Goal: Transaction & Acquisition: Purchase product/service

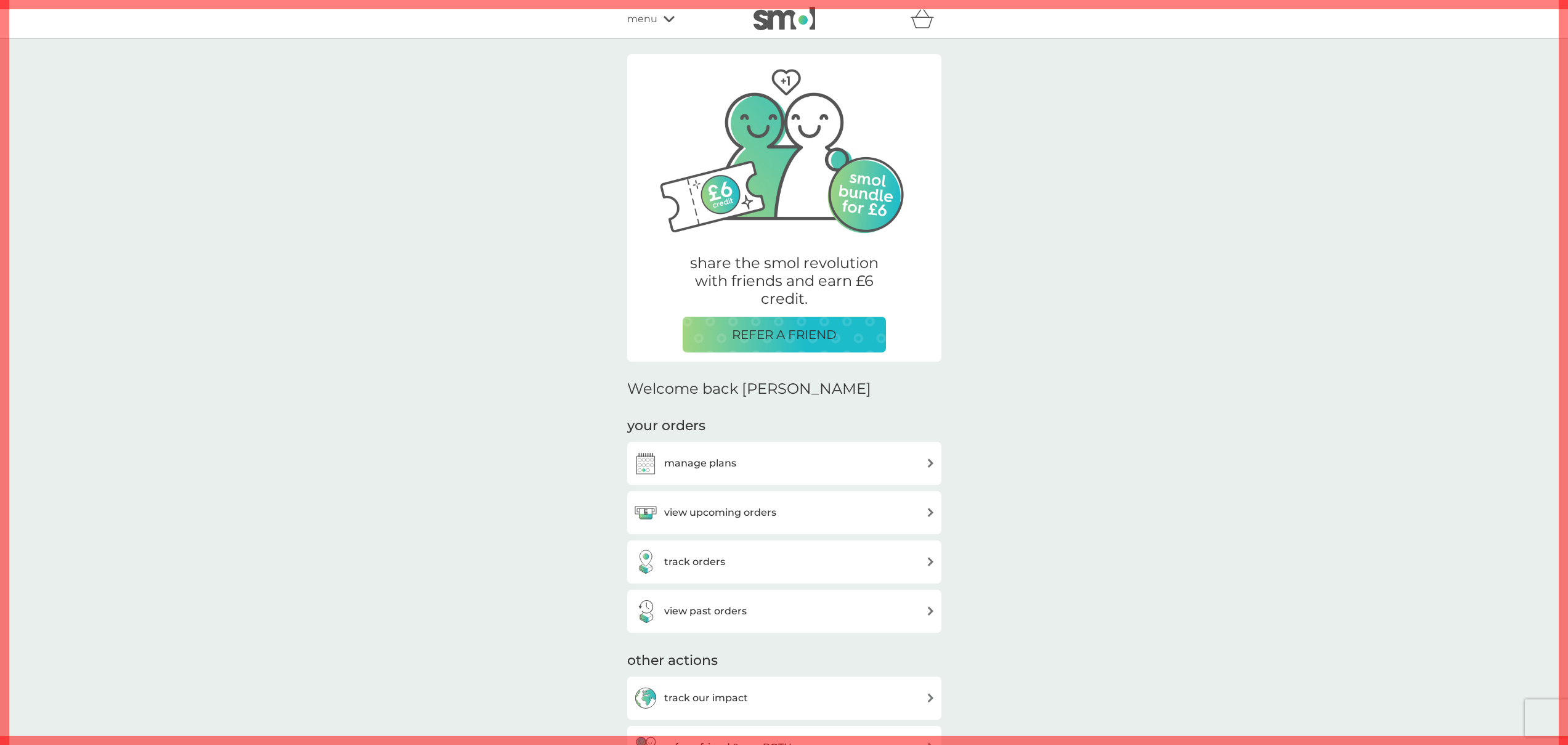
click at [649, 25] on span "menu" at bounding box center [642, 19] width 30 height 16
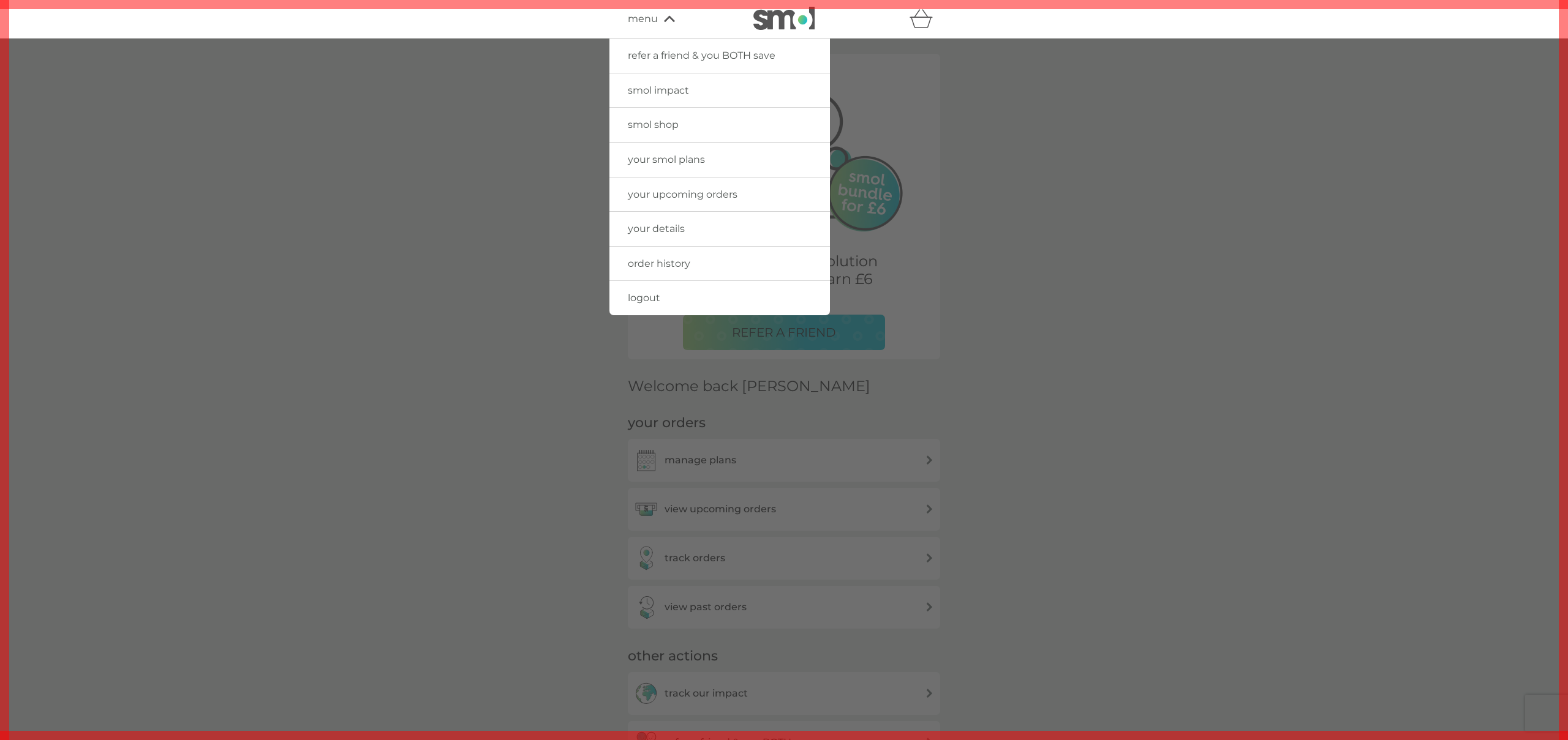
click at [655, 126] on span "smol shop" at bounding box center [653, 125] width 51 height 12
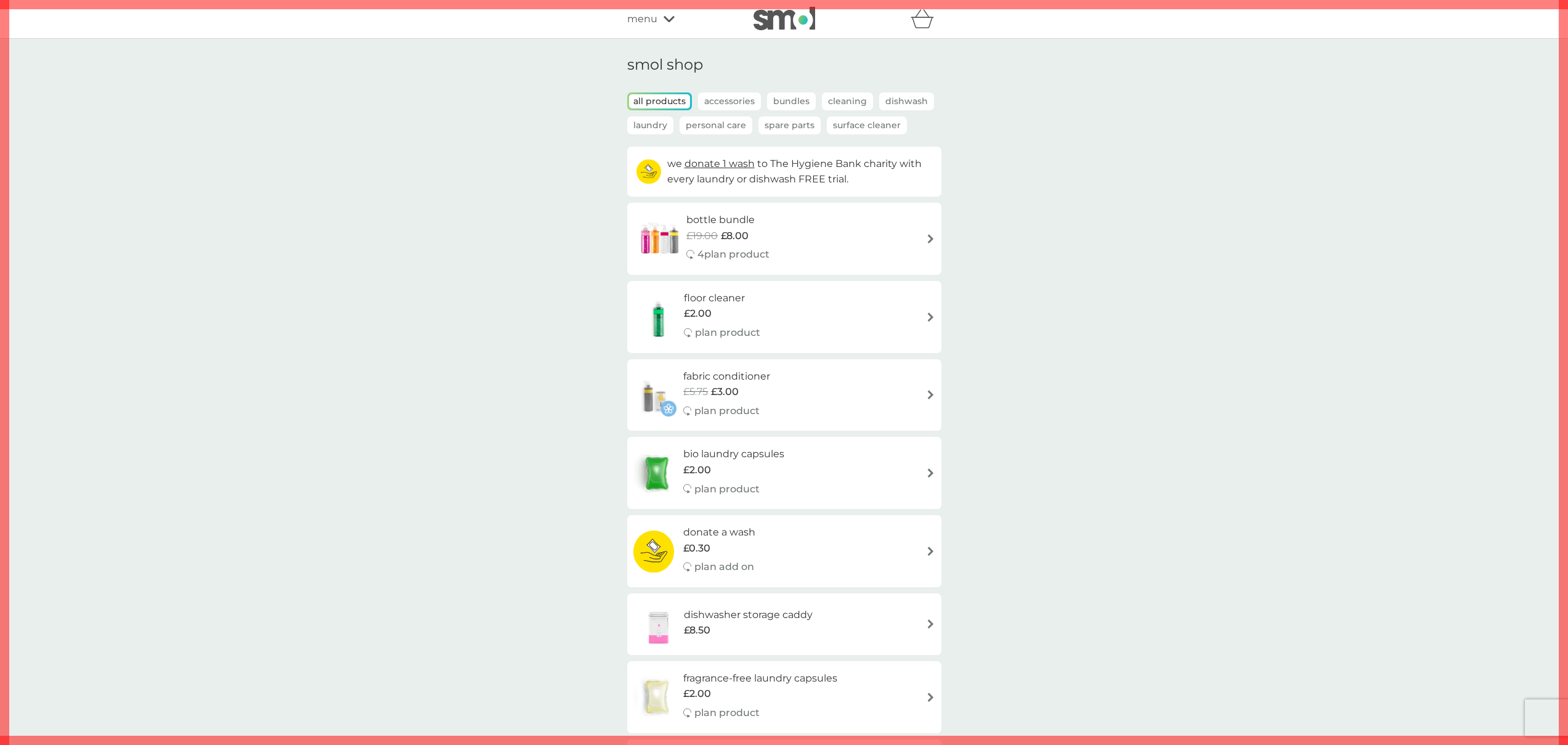
click at [659, 127] on p "Laundry" at bounding box center [650, 125] width 46 height 18
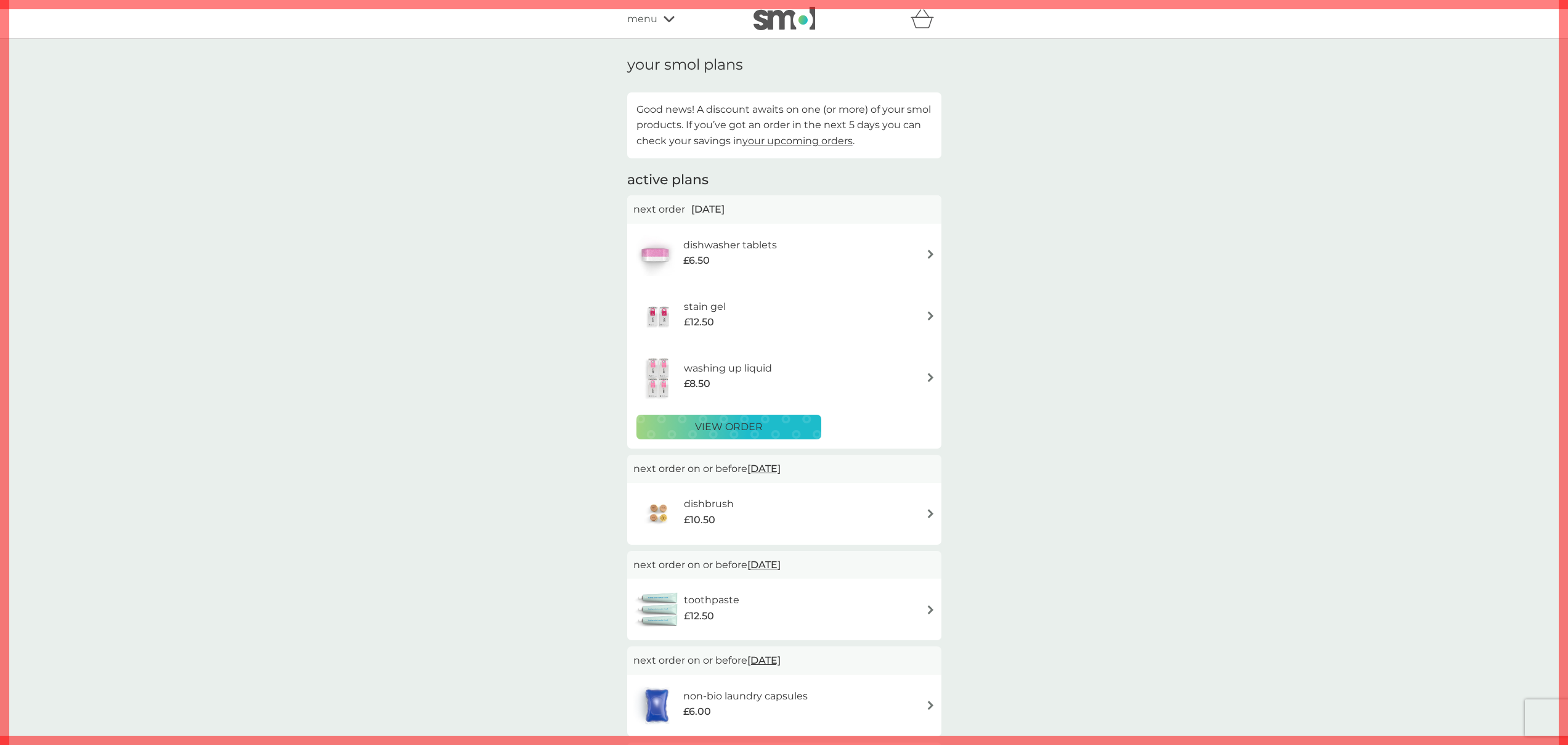
click at [652, 13] on span "menu" at bounding box center [642, 19] width 30 height 16
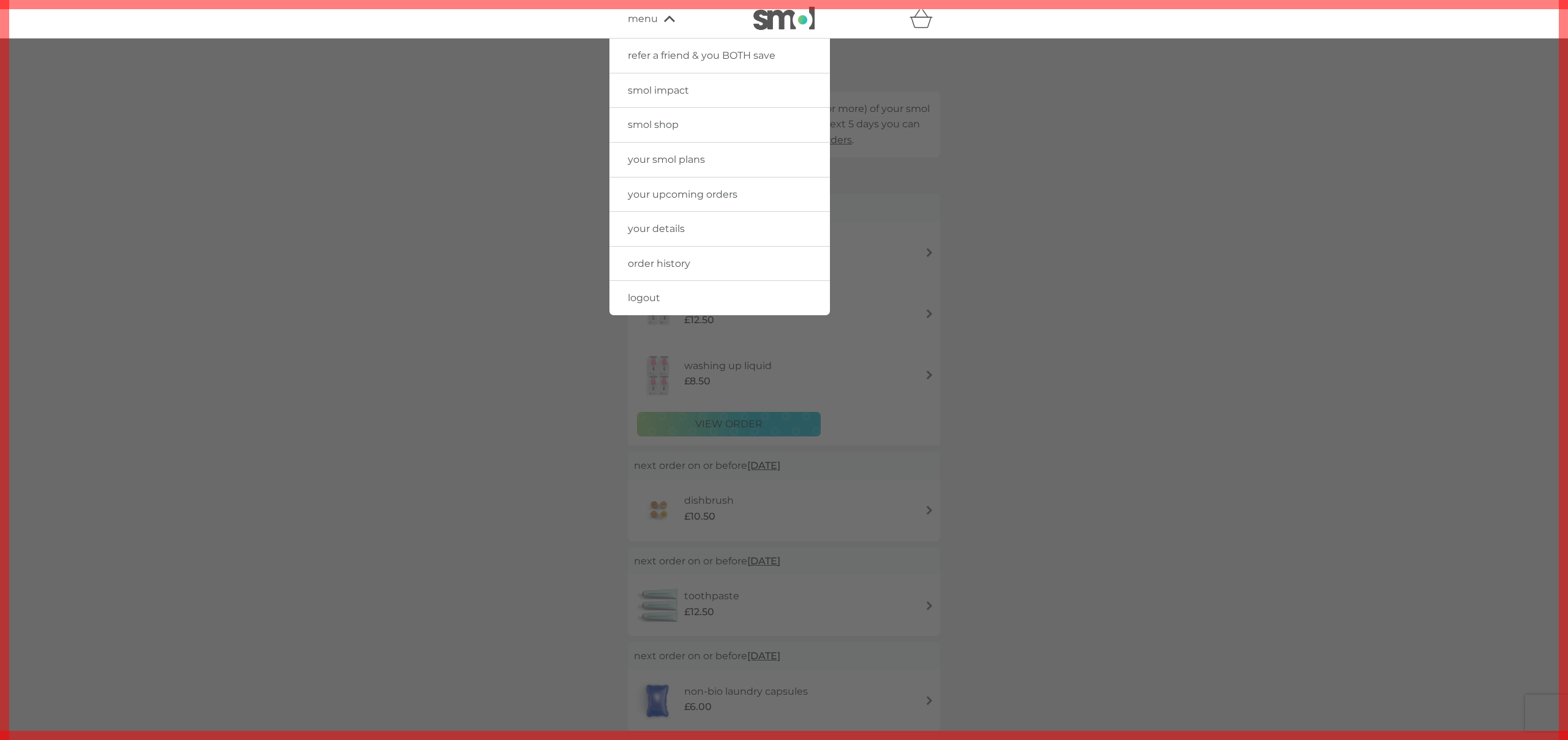
click at [659, 121] on span "smol shop" at bounding box center [653, 125] width 51 height 12
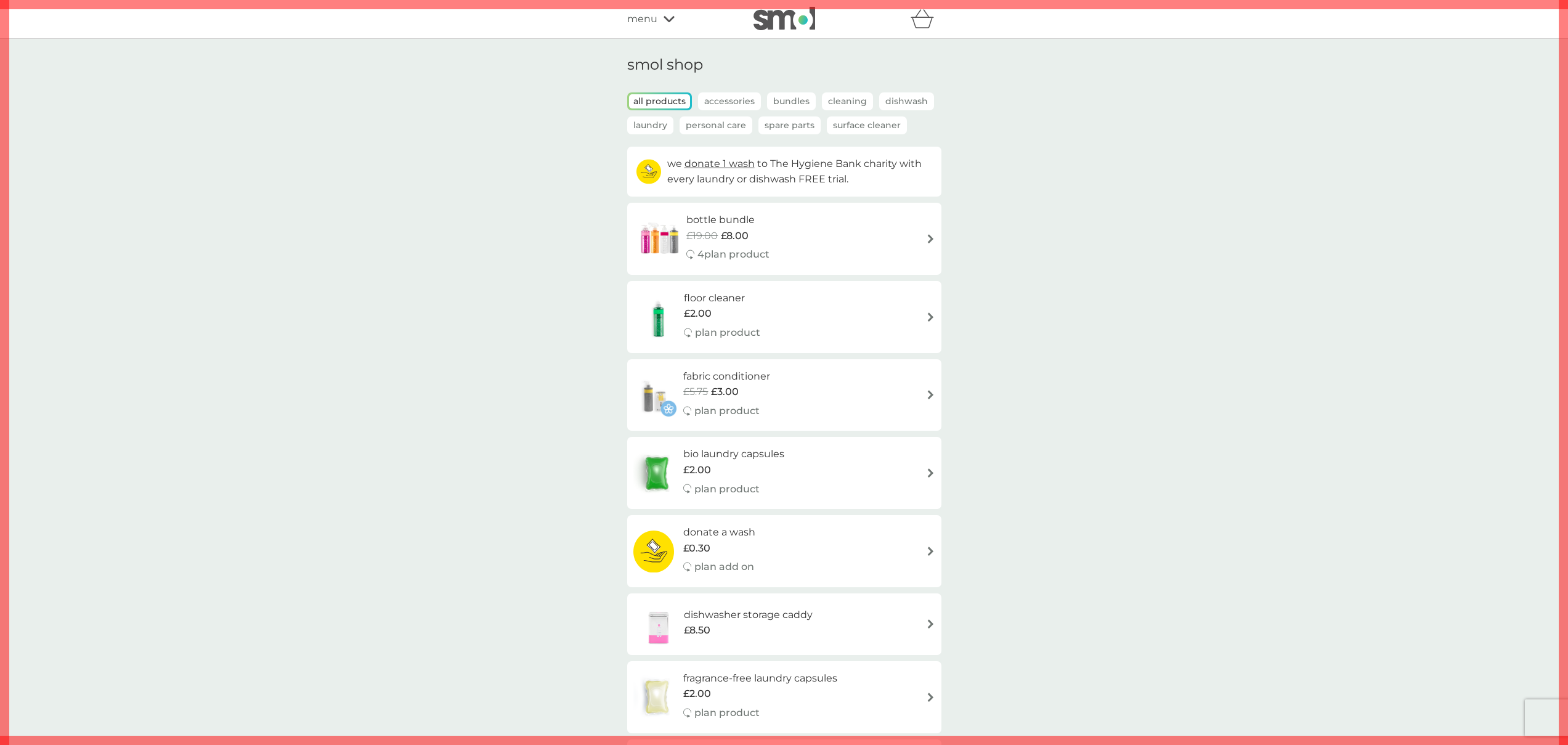
click at [643, 125] on p "Laundry" at bounding box center [650, 125] width 46 height 18
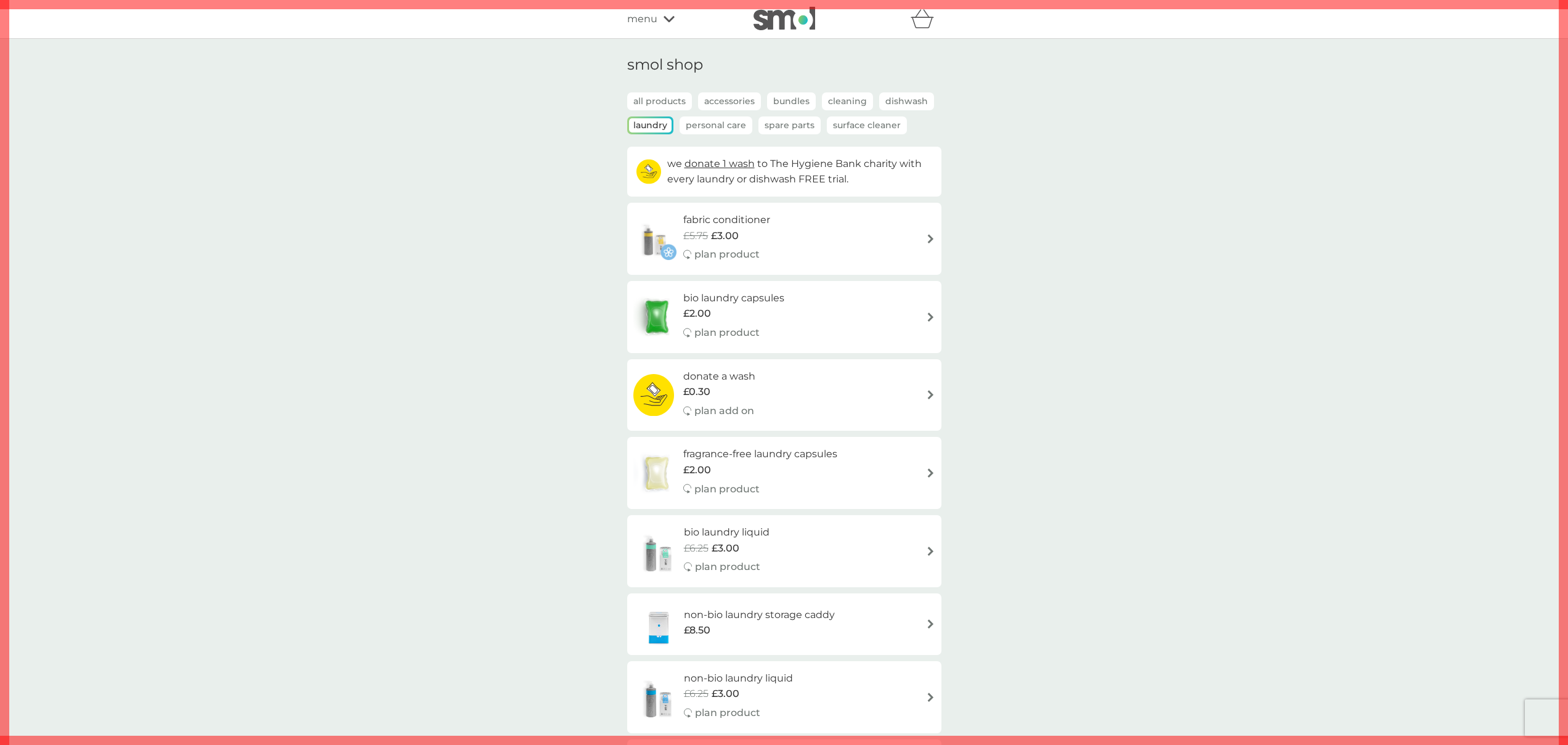
click at [651, 98] on p "all products" at bounding box center [659, 101] width 65 height 18
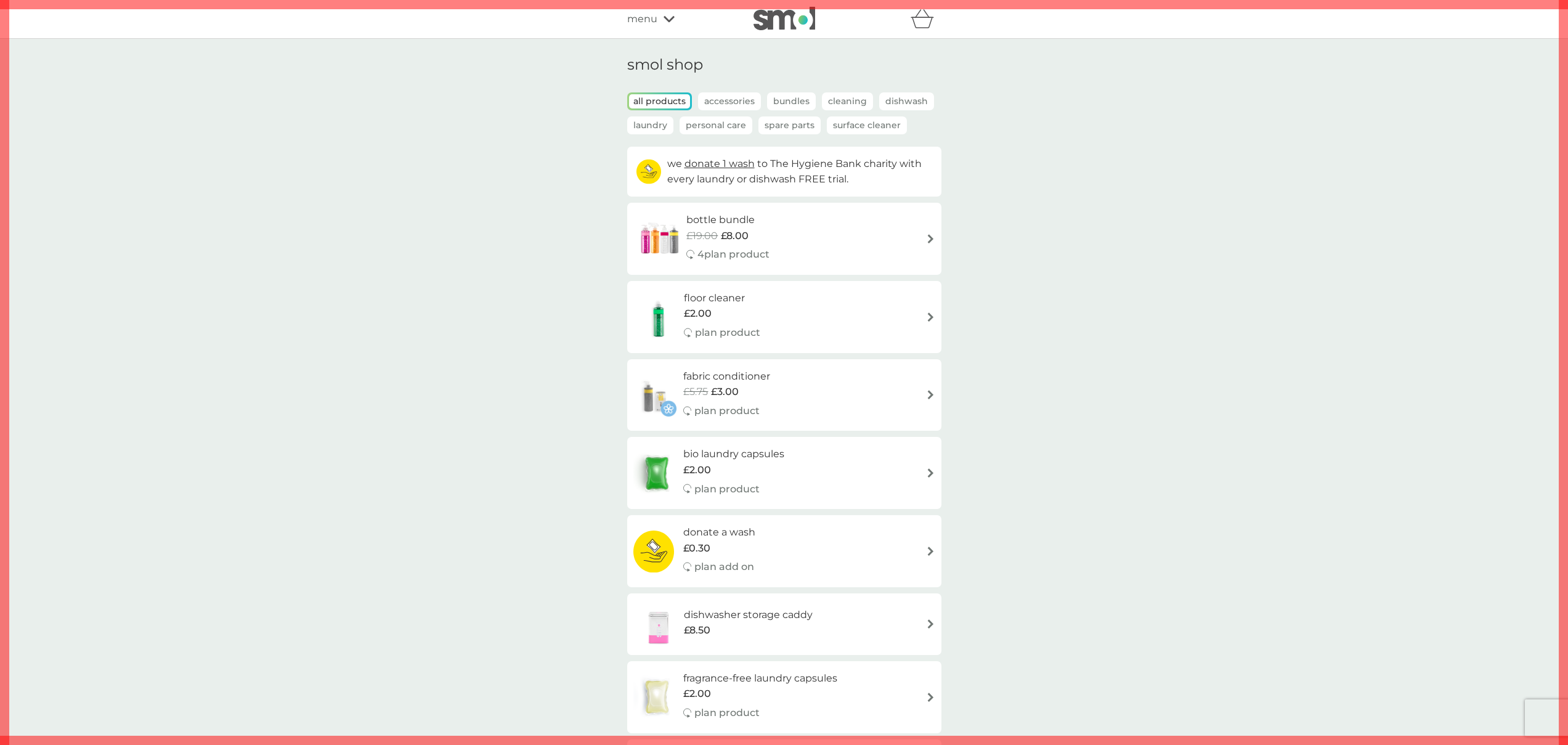
click at [665, 95] on p "all products" at bounding box center [659, 102] width 61 height 14
click at [733, 95] on p "Accessories" at bounding box center [730, 101] width 63 height 18
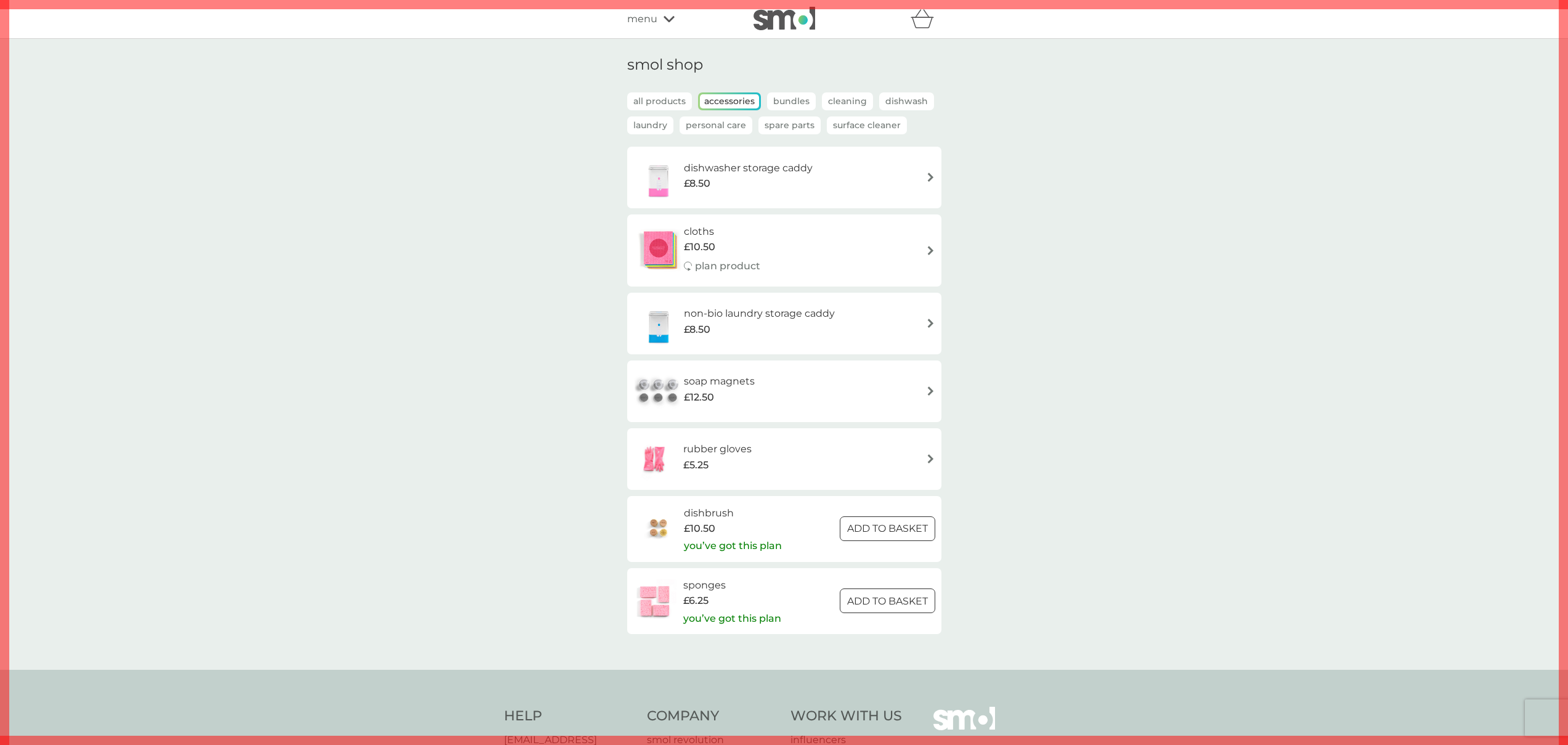
click at [663, 99] on p "all products" at bounding box center [659, 101] width 65 height 18
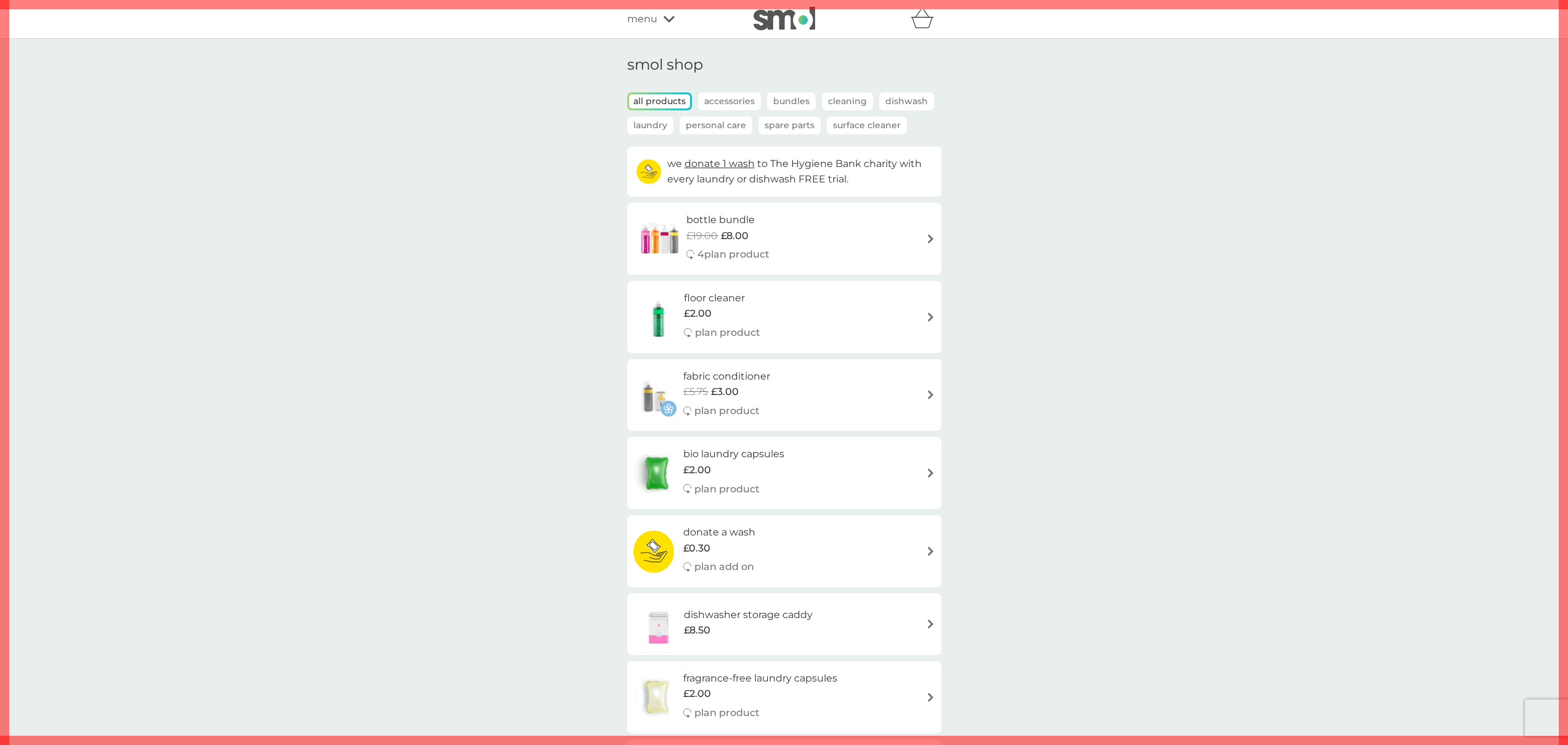
click at [653, 119] on p "Laundry" at bounding box center [650, 125] width 46 height 18
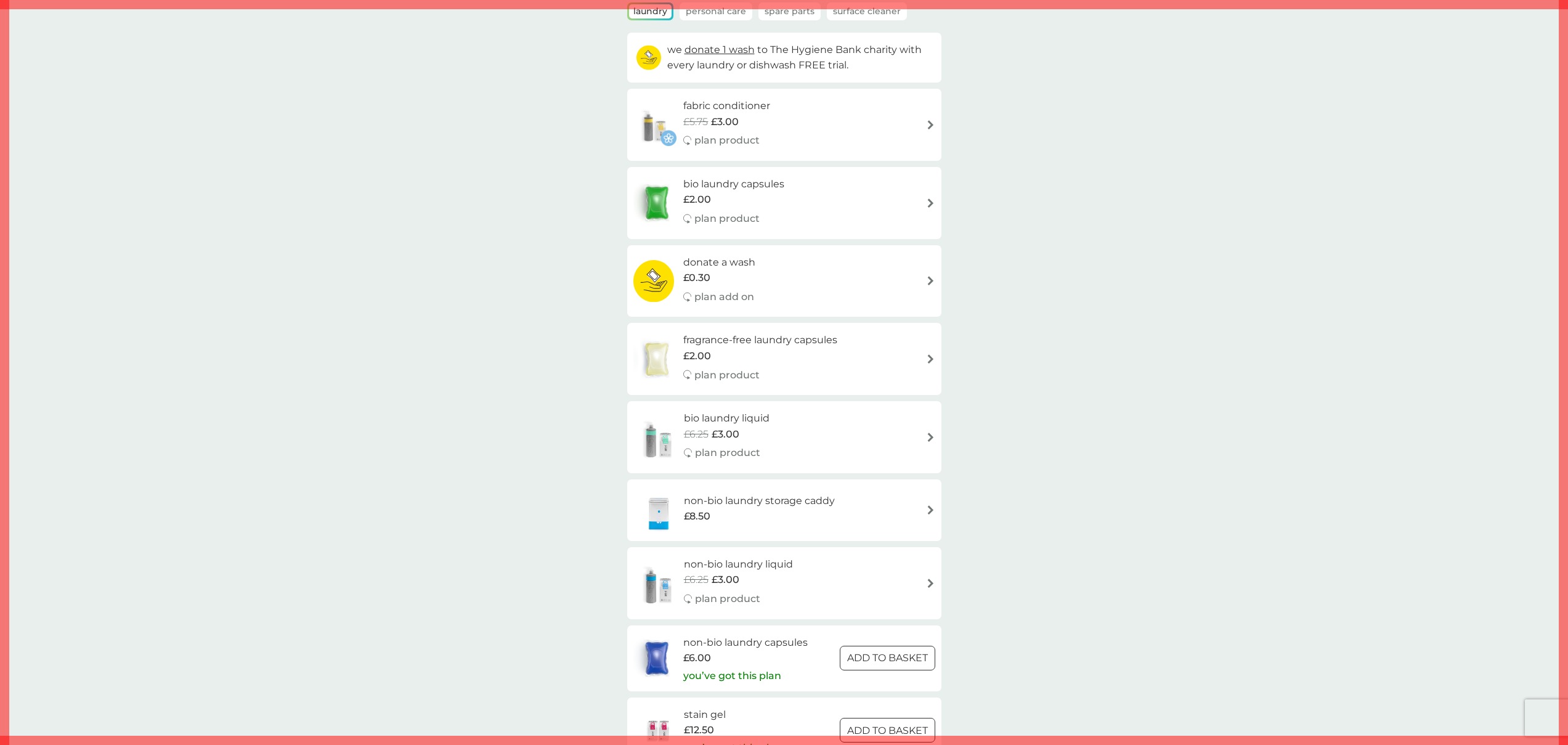
scroll to position [13, 0]
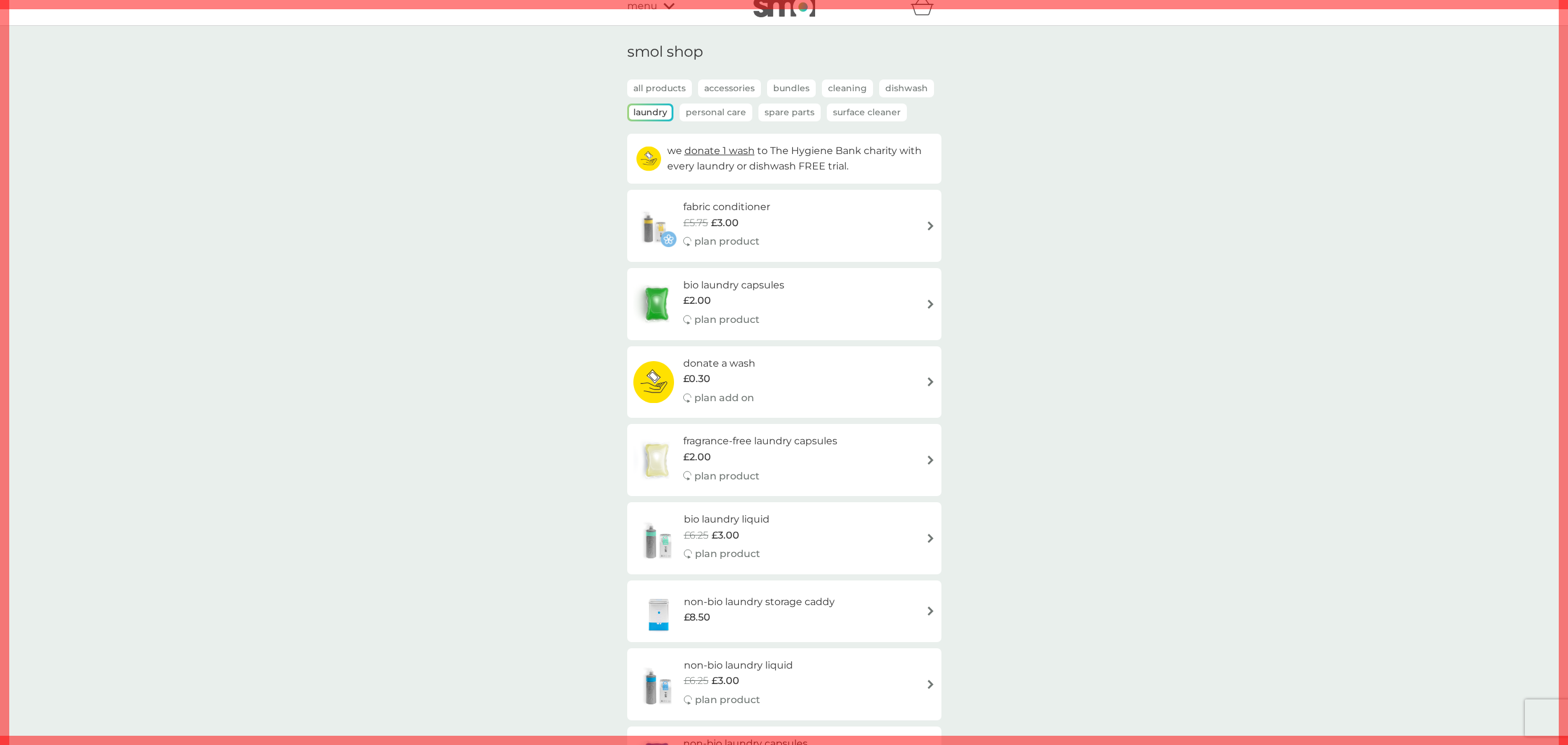
click at [660, 95] on p "all products" at bounding box center [659, 88] width 65 height 18
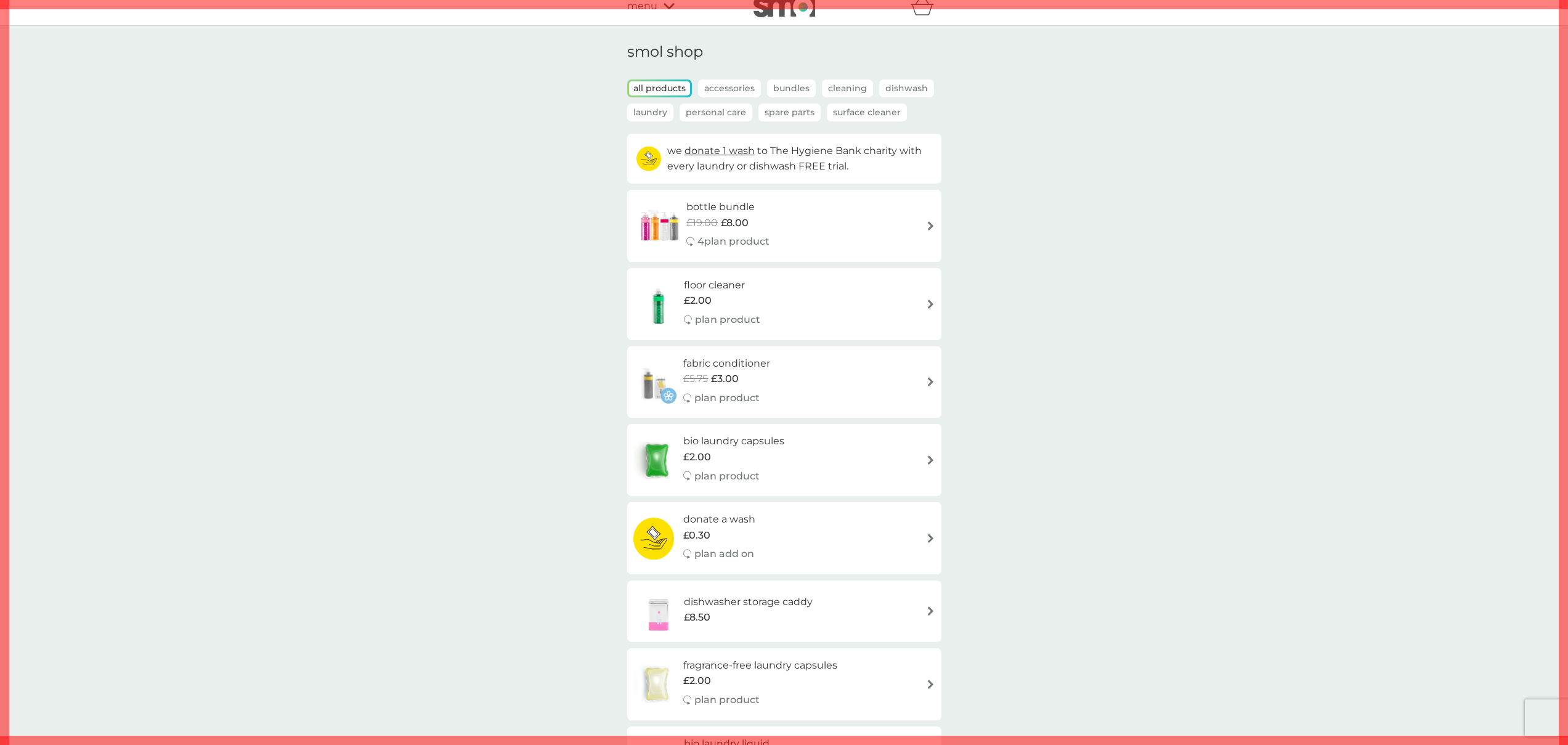
click at [651, 113] on p "Laundry" at bounding box center [650, 112] width 46 height 18
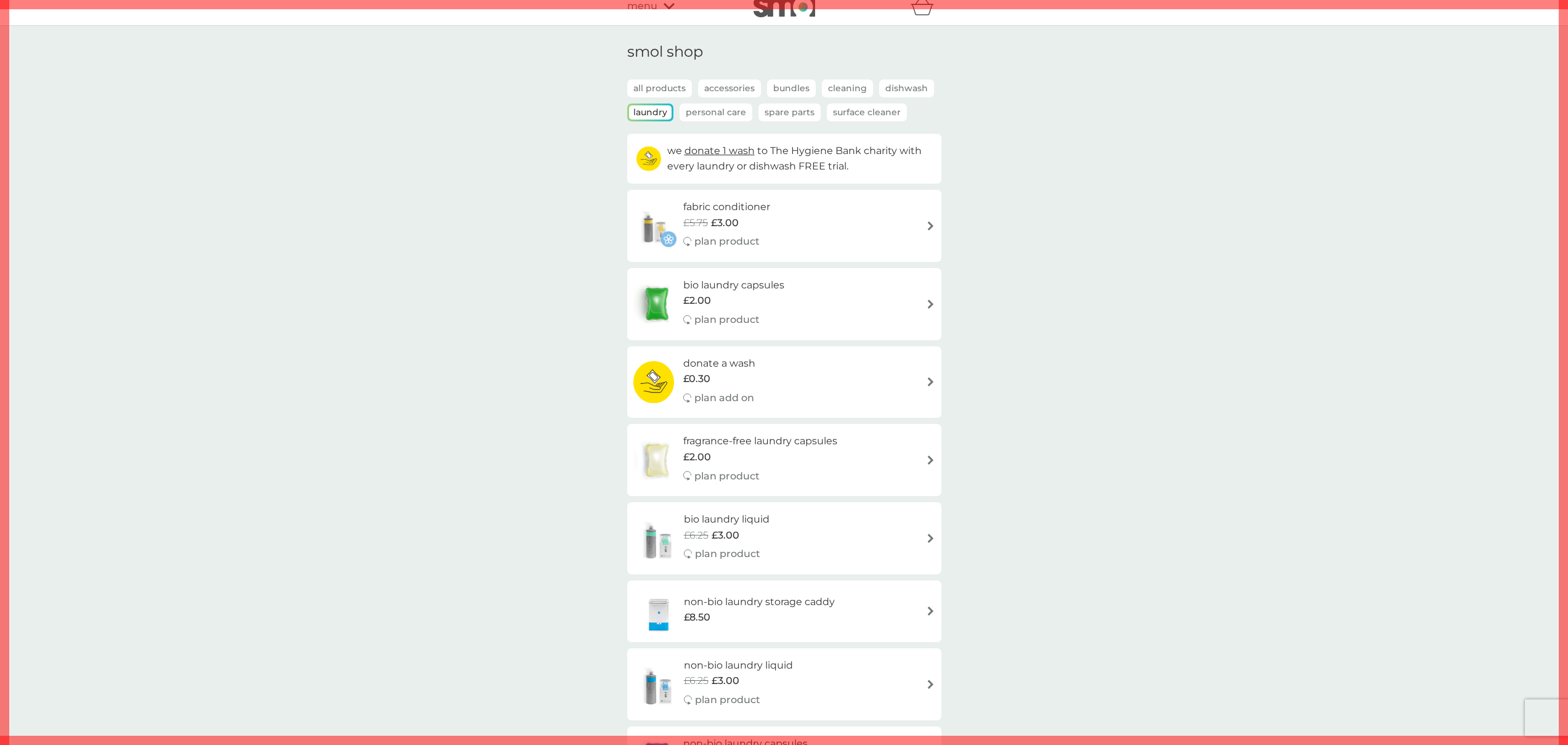
drag, startPoint x: 701, startPoint y: 100, endPoint x: 707, endPoint y: 104, distance: 7.2
click at [701, 100] on div "all products Accessories Bundles Cleaning Dishwash Laundry Personal Care Spare …" at bounding box center [784, 106] width 314 height 54
click at [728, 112] on p "Personal Care" at bounding box center [716, 112] width 73 height 18
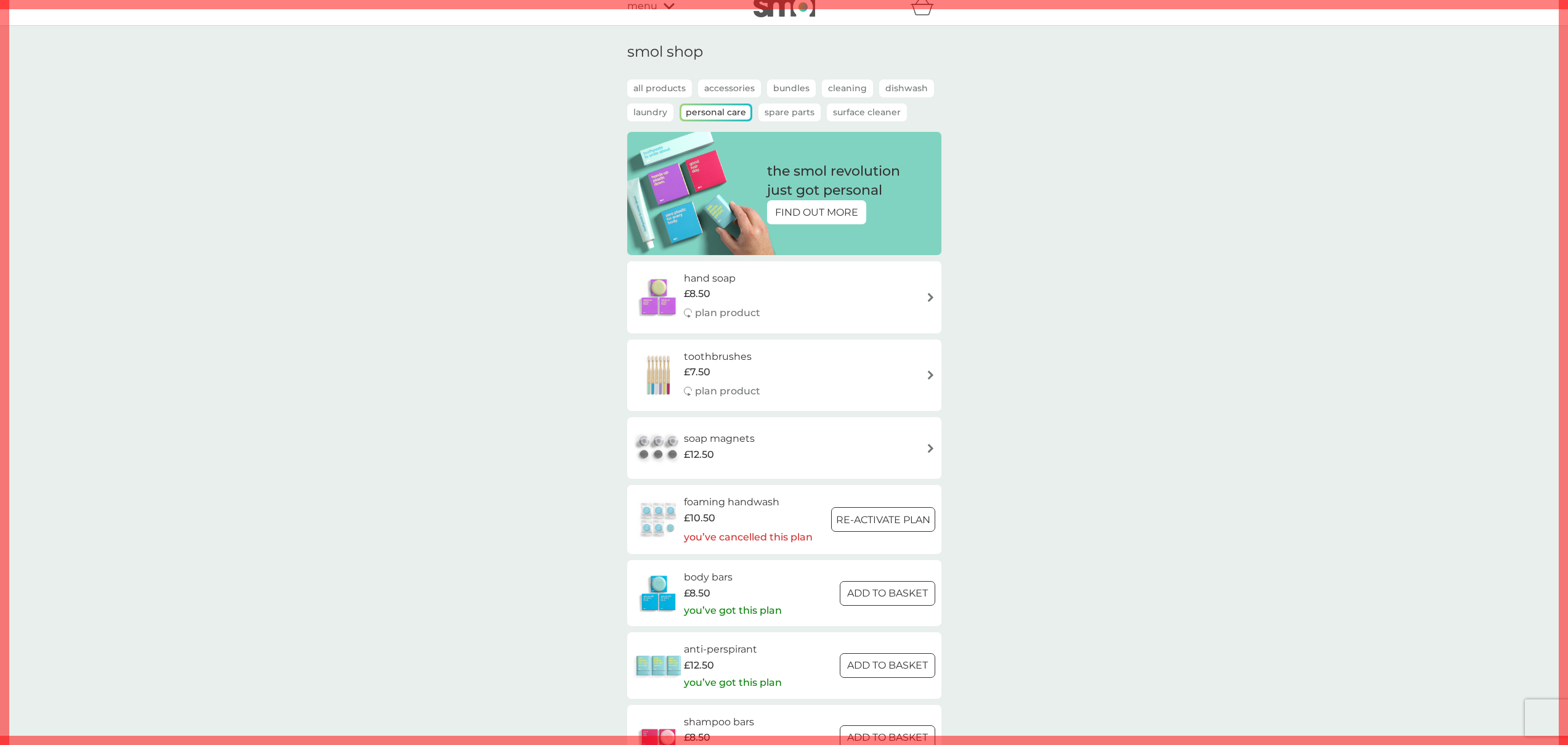
click at [790, 111] on p "Spare Parts" at bounding box center [789, 112] width 62 height 18
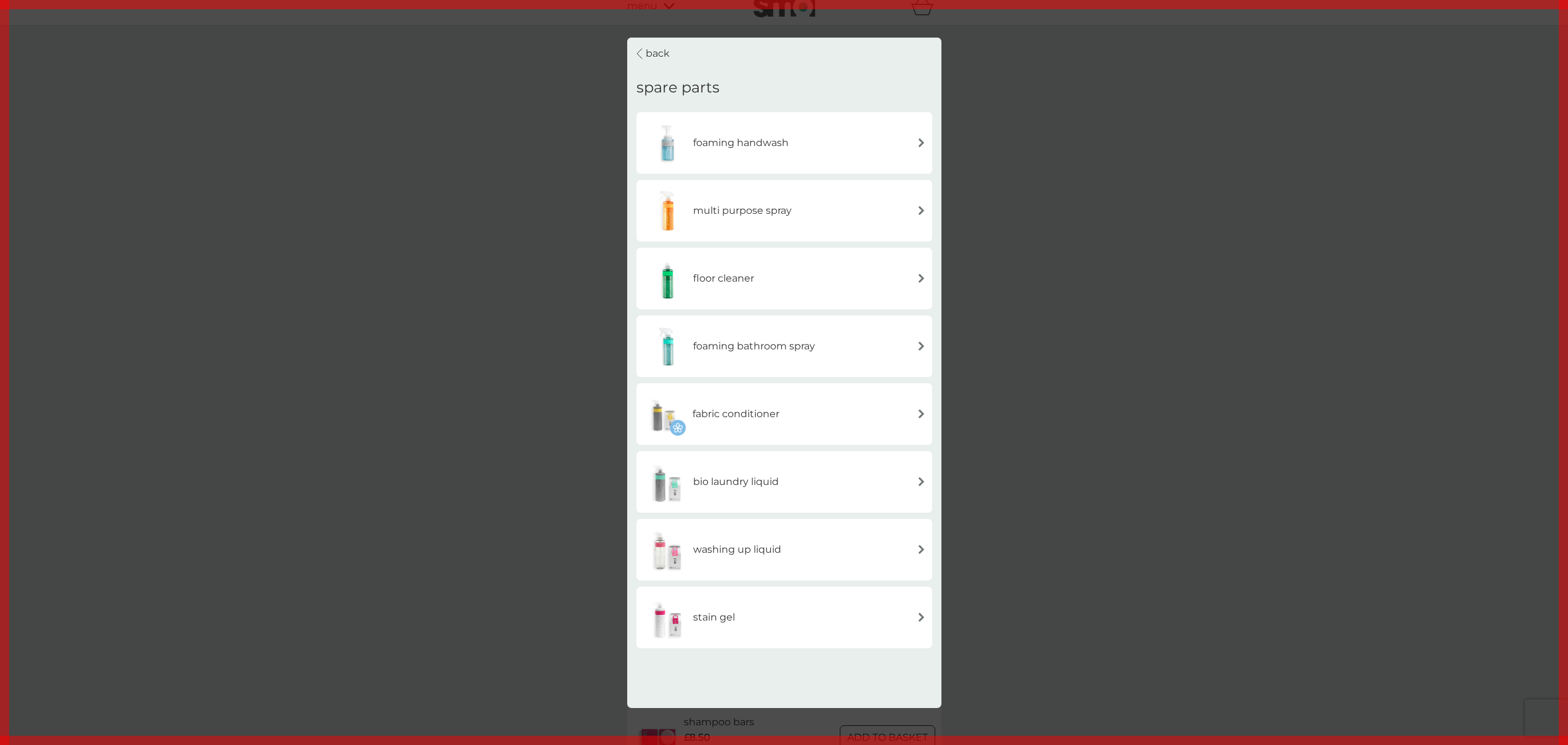
drag, startPoint x: 653, startPoint y: 55, endPoint x: 666, endPoint y: 58, distance: 13.3
click at [654, 55] on p "back" at bounding box center [657, 53] width 24 height 16
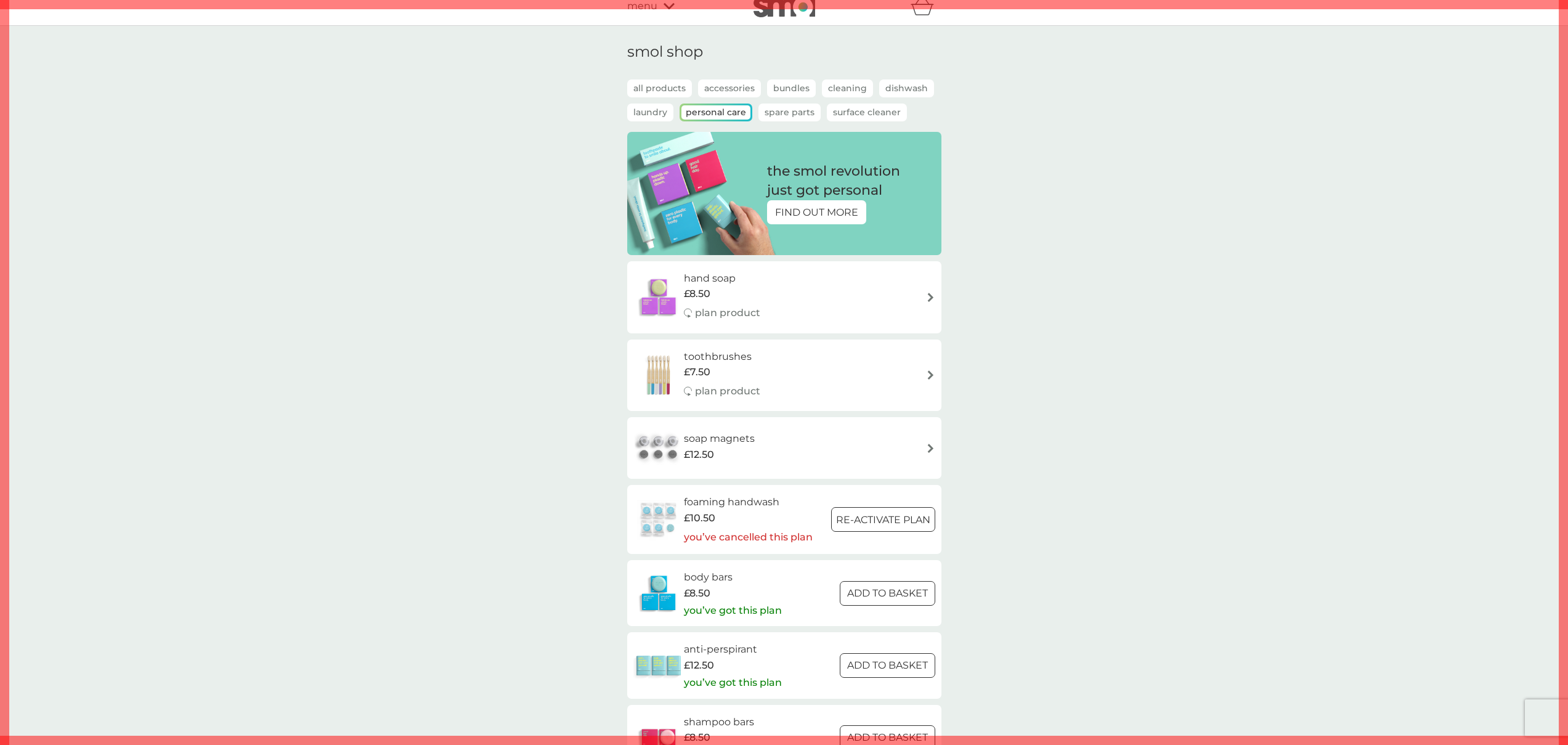
click at [861, 113] on p "Surface Cleaner" at bounding box center [867, 112] width 80 height 18
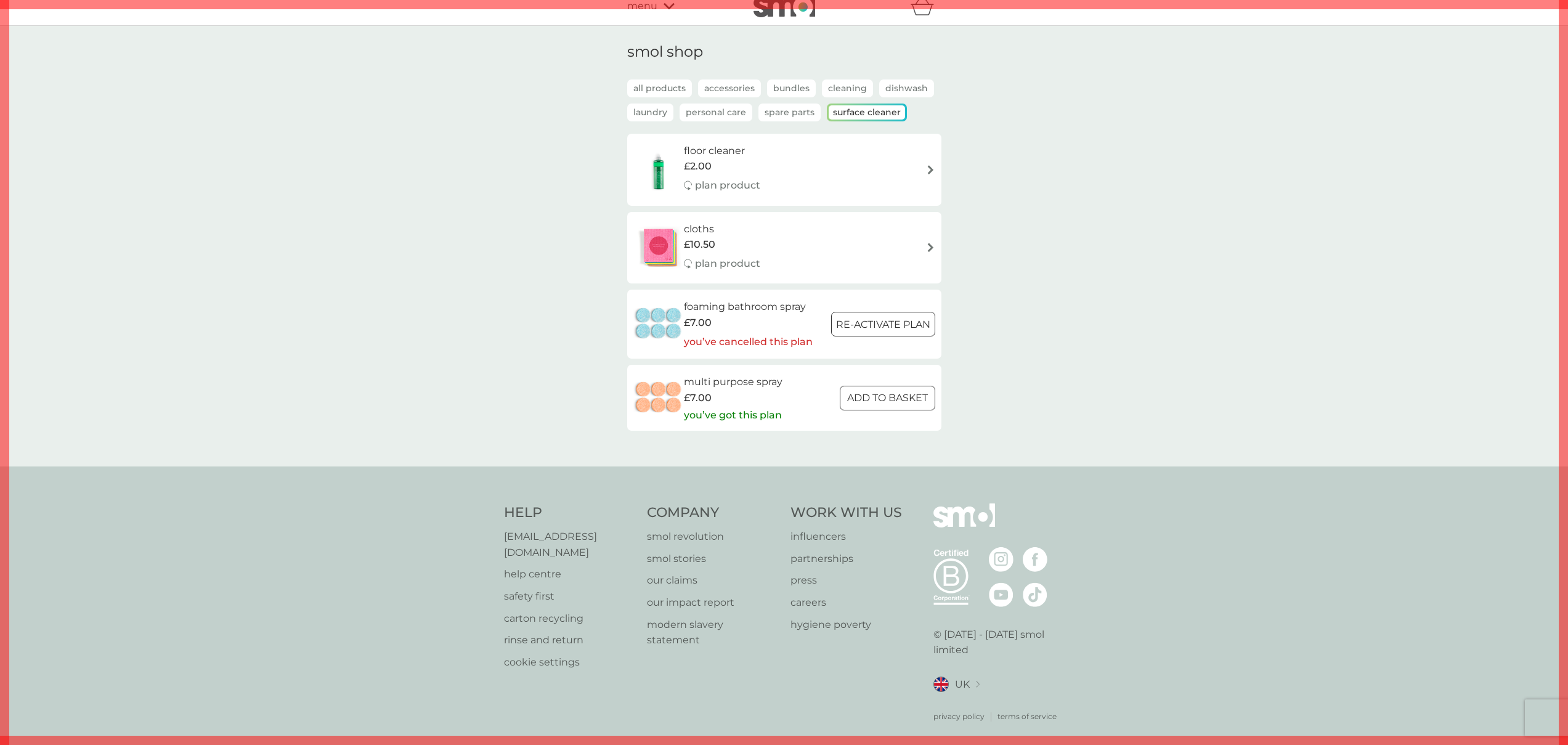
scroll to position [12, 0]
click at [888, 96] on p "Dishwash" at bounding box center [907, 89] width 55 height 18
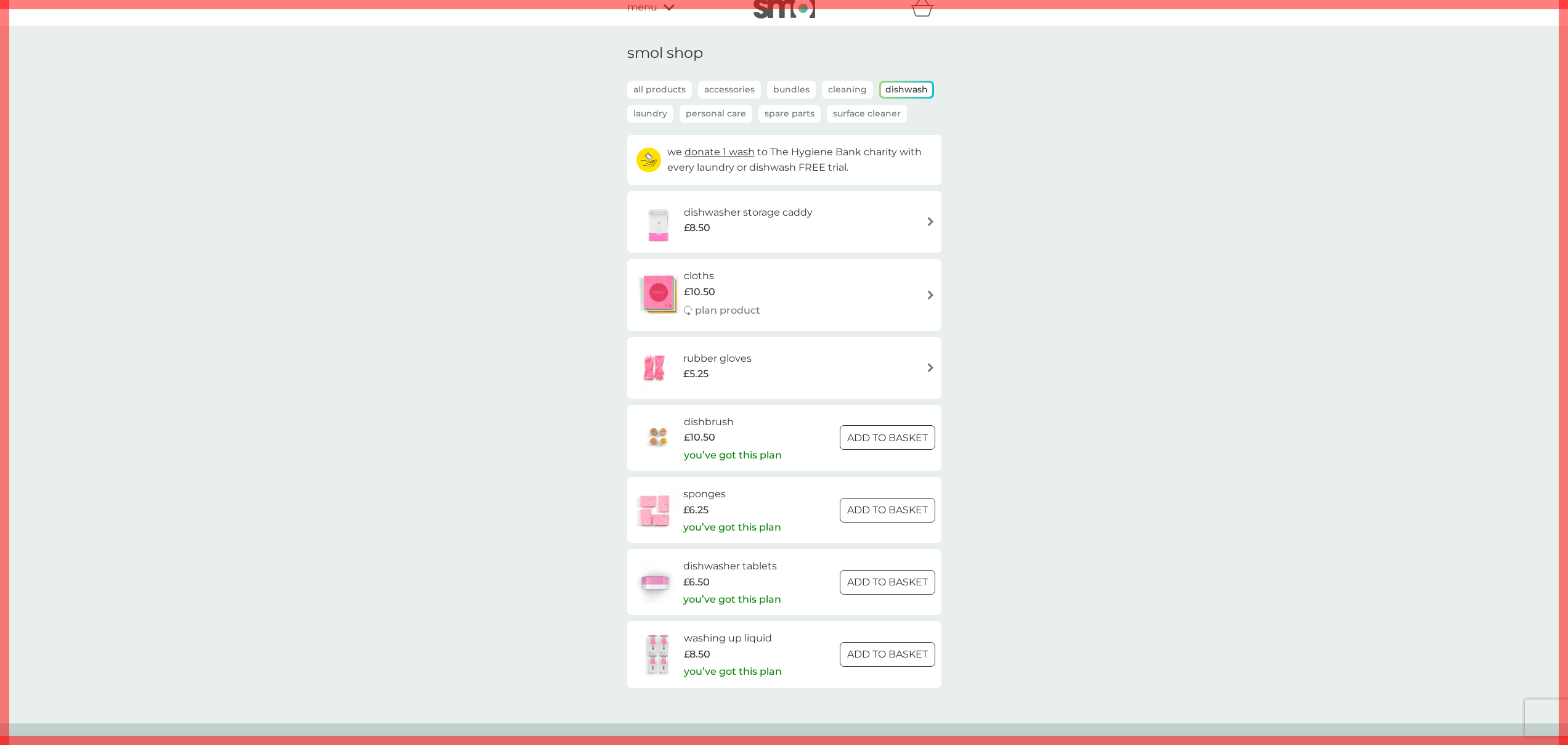
click at [840, 93] on p "Cleaning" at bounding box center [848, 89] width 51 height 18
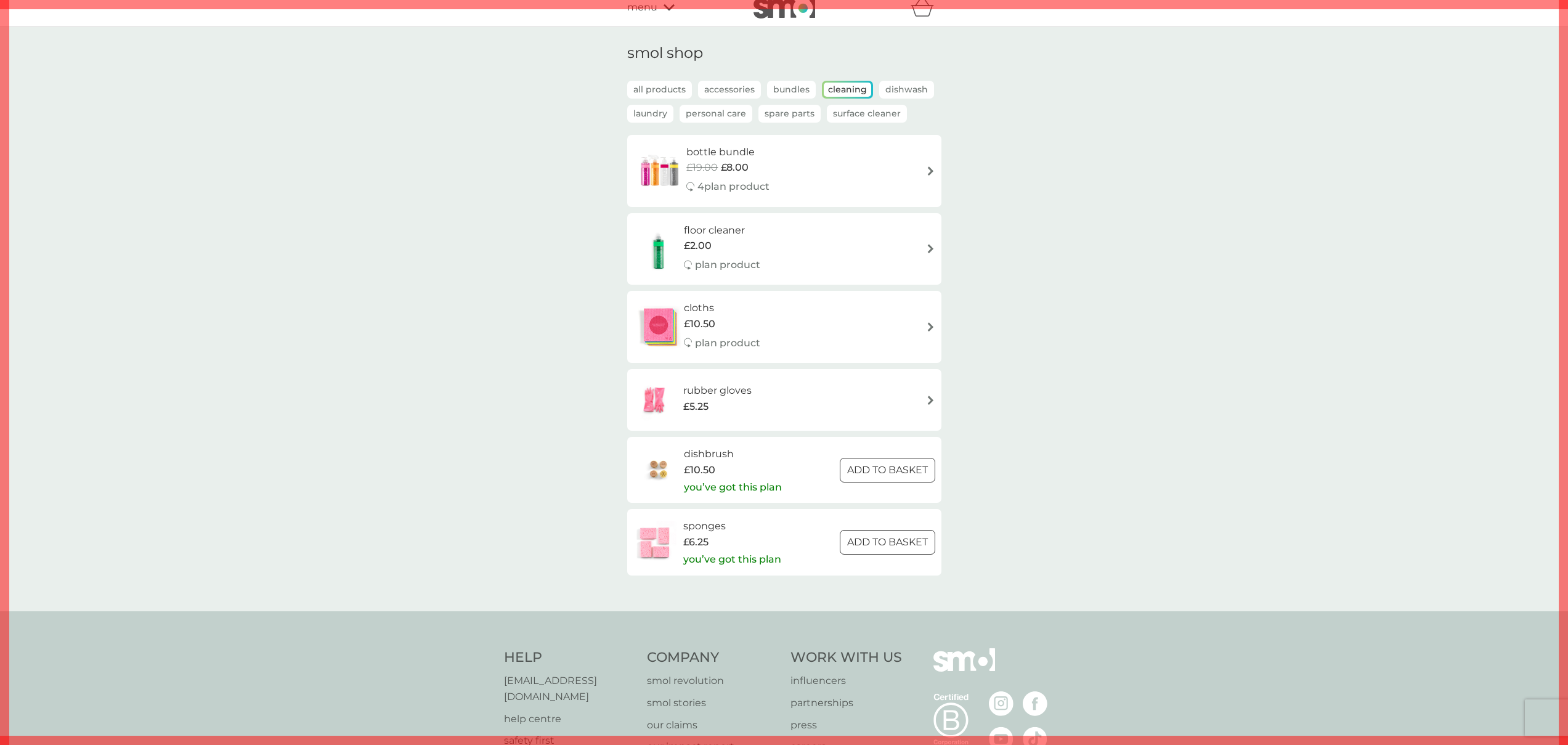
click at [796, 87] on p "Bundles" at bounding box center [791, 89] width 49 height 18
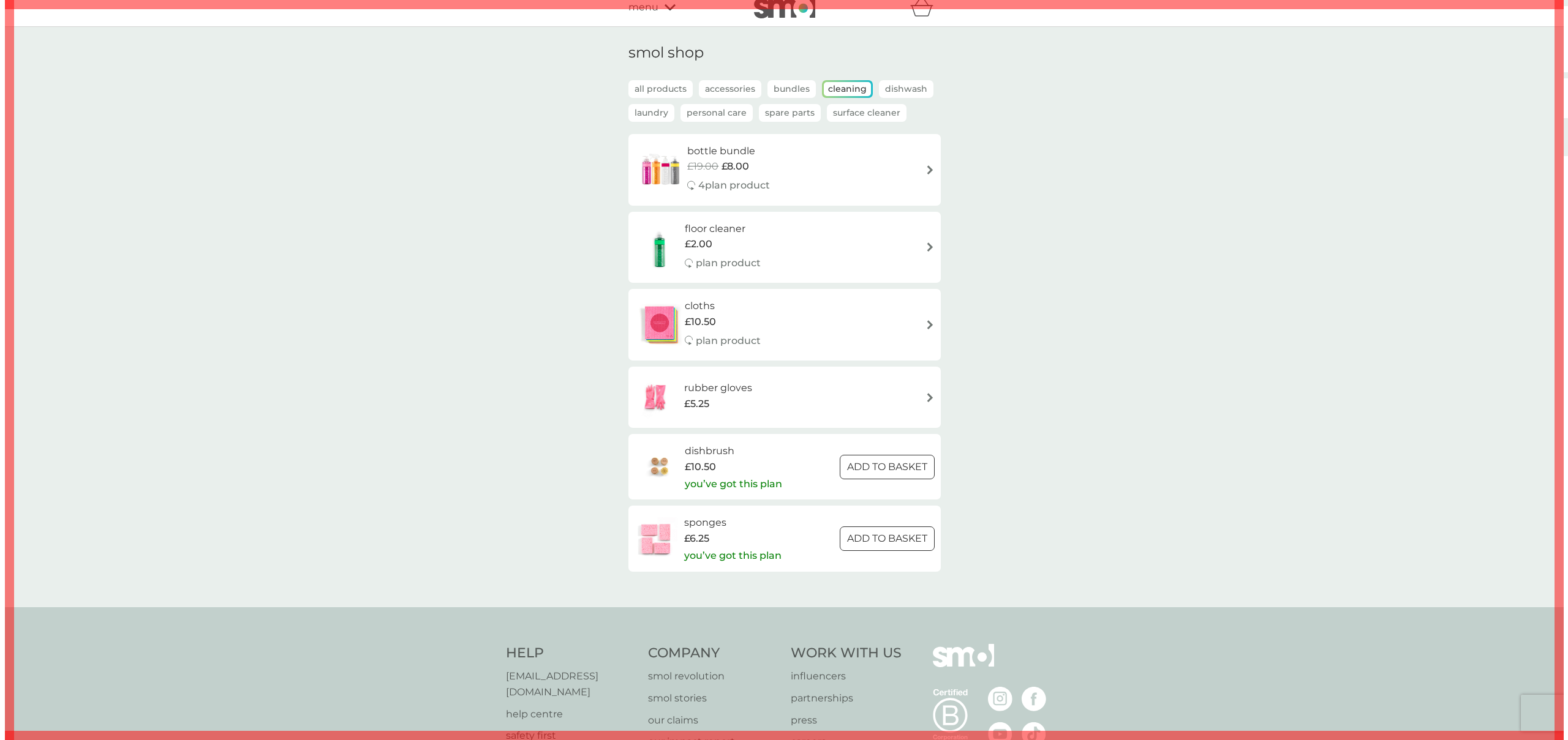
scroll to position [0, 0]
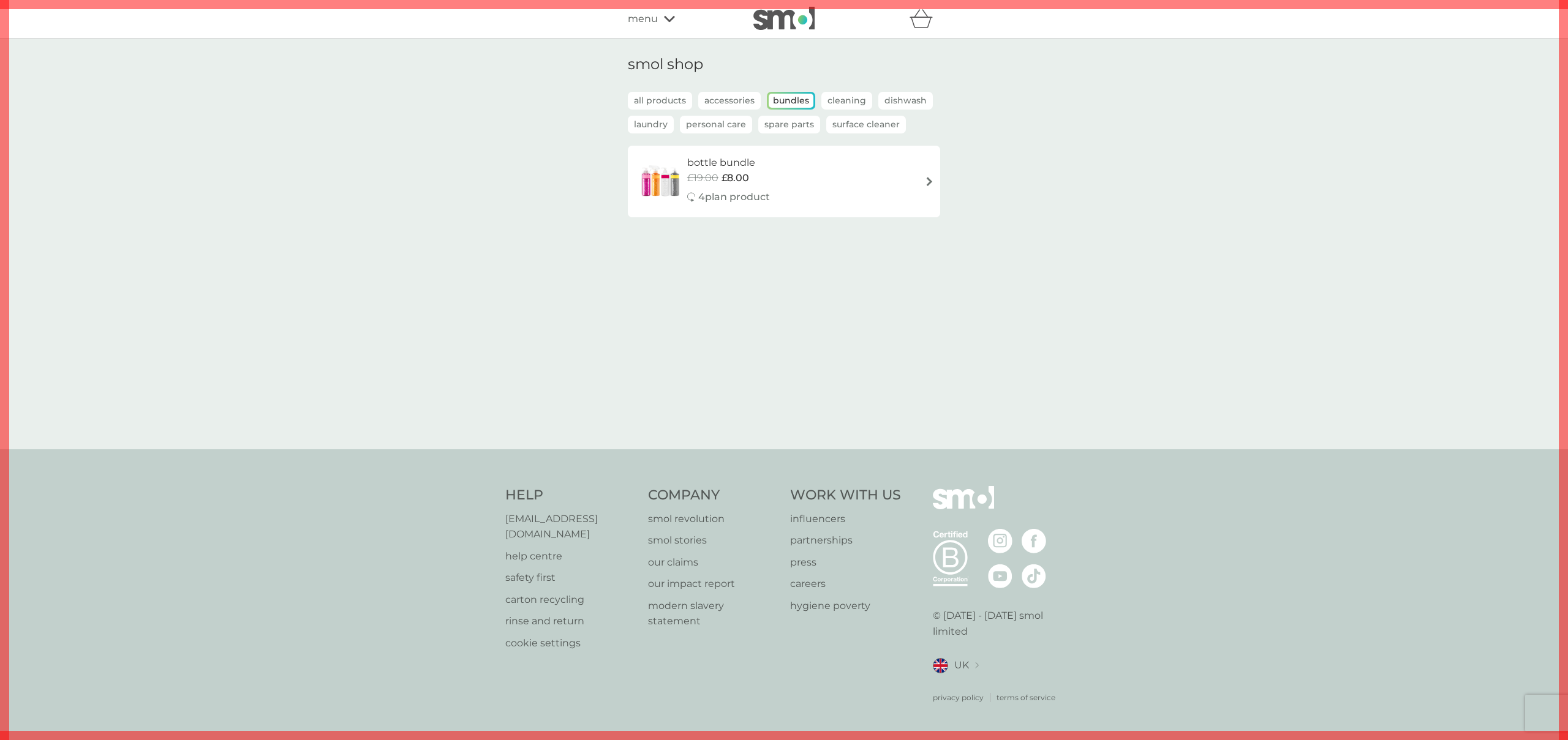
click at [735, 98] on p "Accessories" at bounding box center [729, 100] width 63 height 18
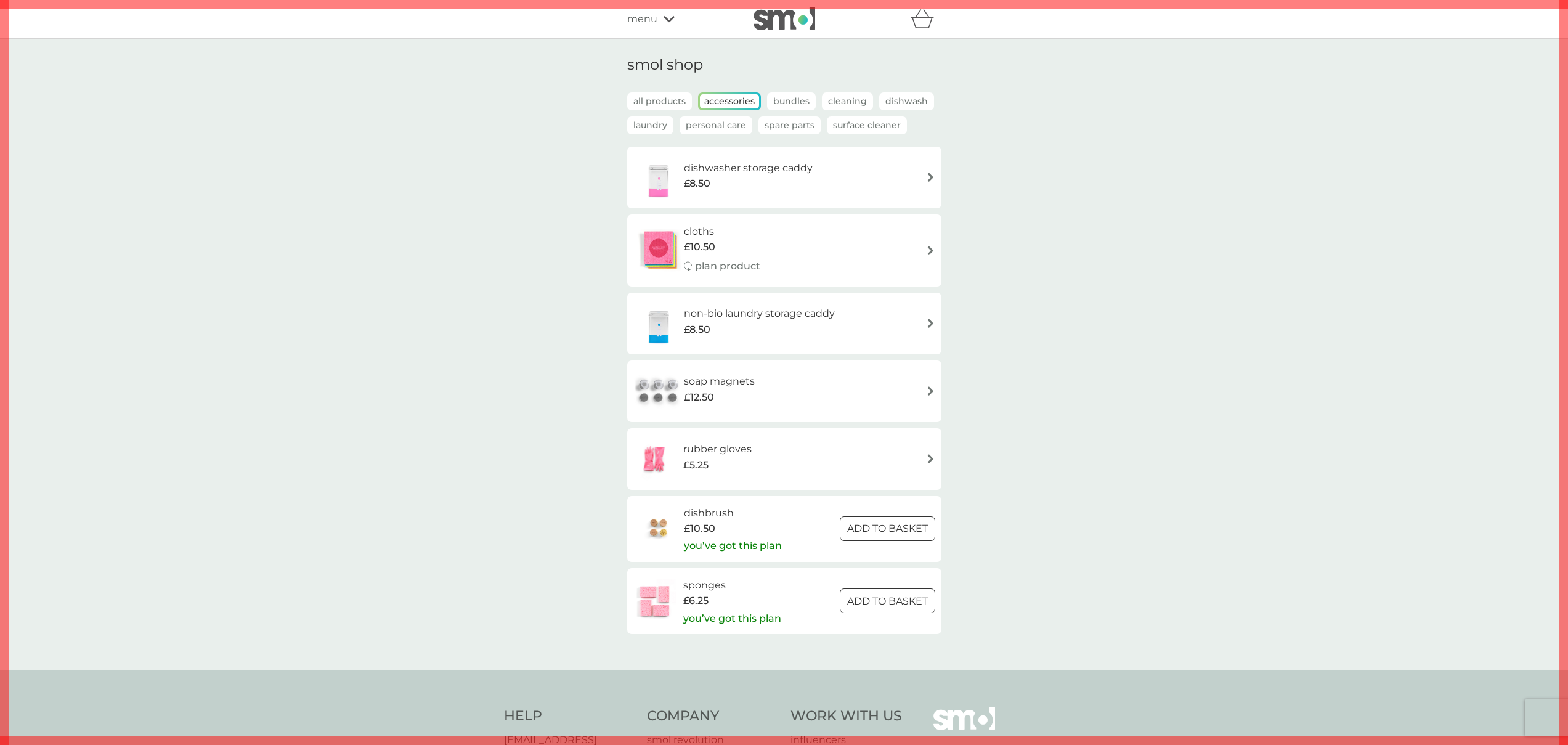
click at [792, 102] on p "Bundles" at bounding box center [791, 101] width 49 height 18
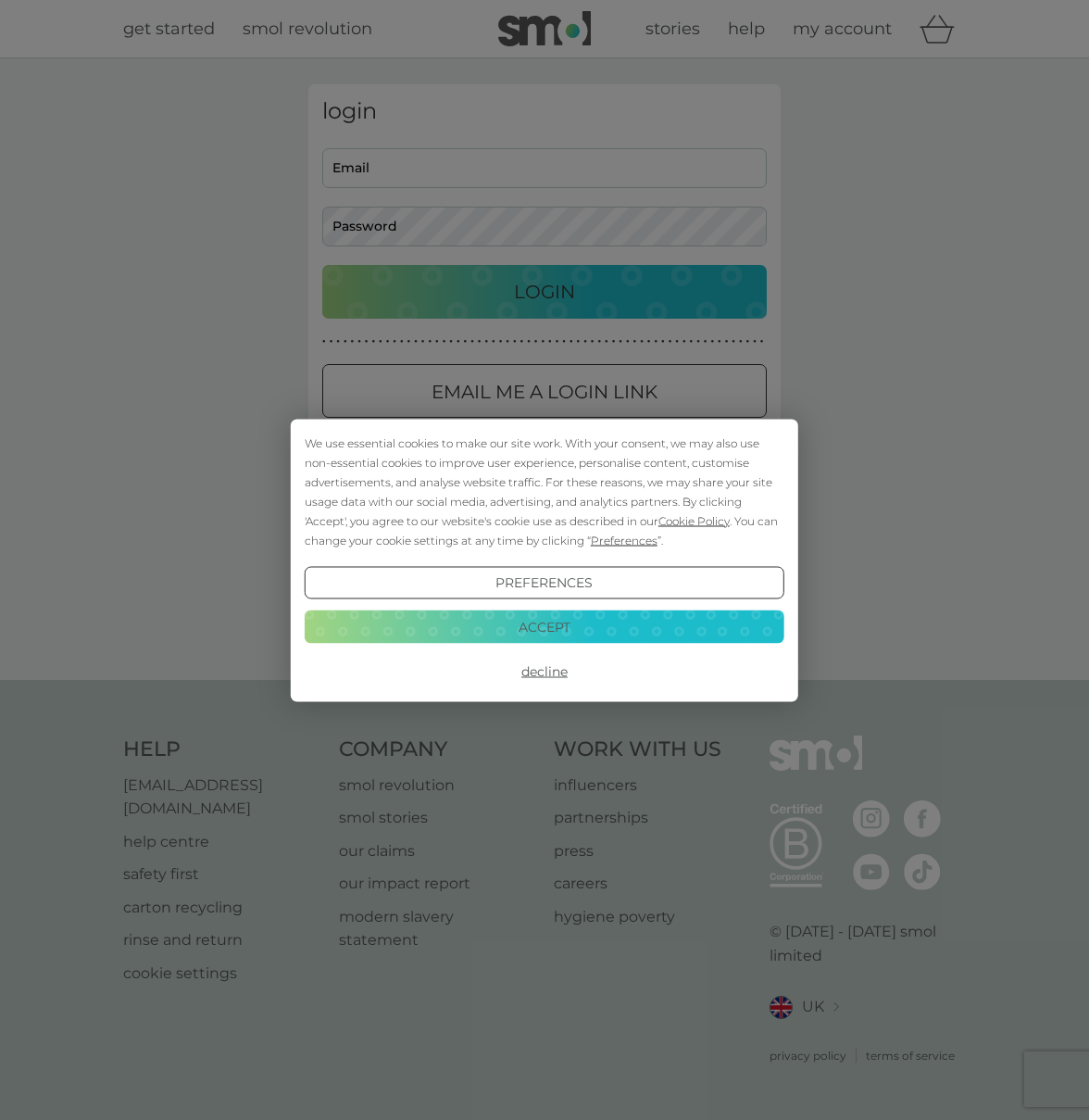
click at [605, 615] on button "Accept" at bounding box center [544, 628] width 479 height 34
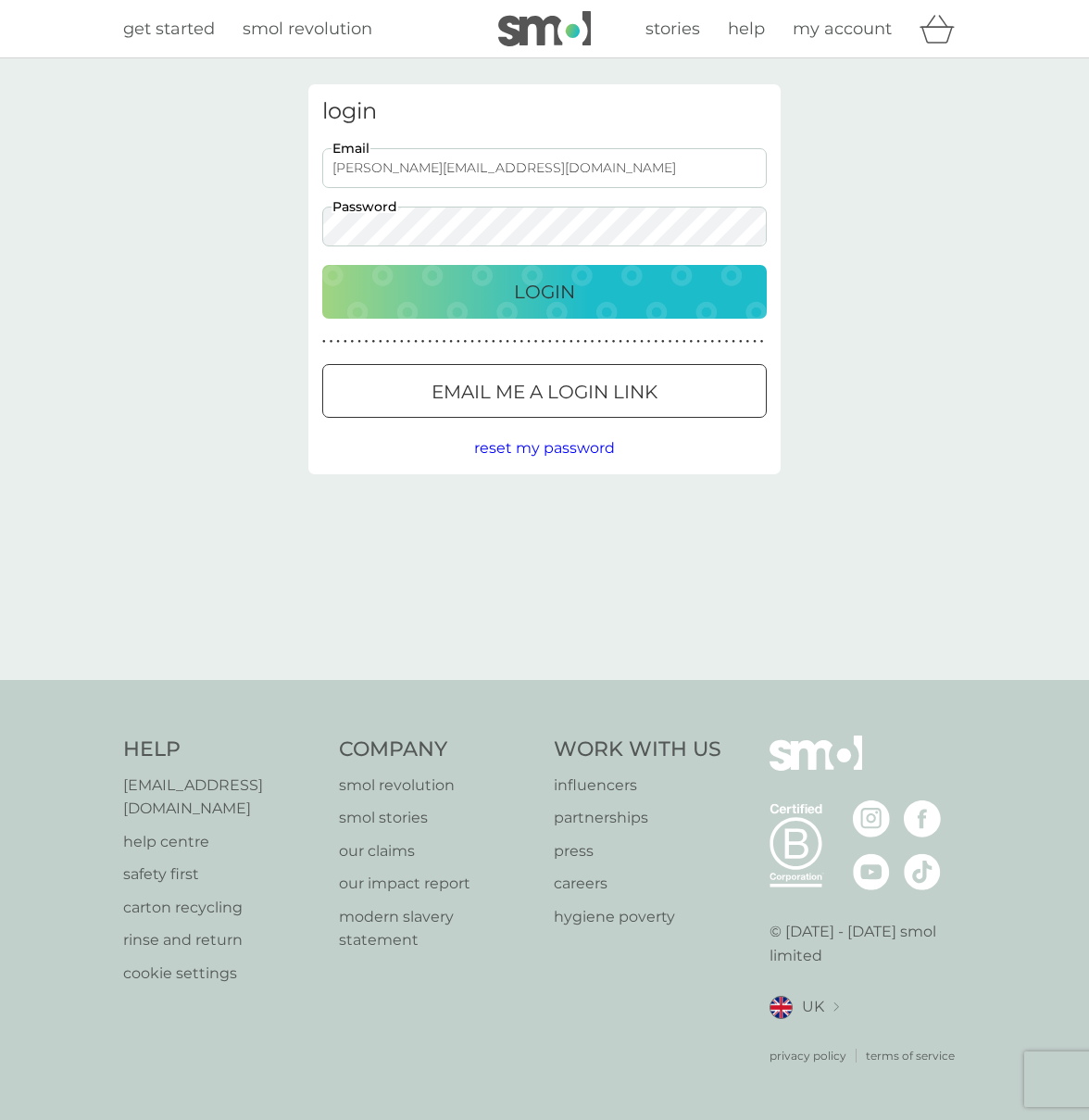
drag, startPoint x: 522, startPoint y: 163, endPoint x: 299, endPoint y: 156, distance: 223.1
click at [307, 156] on div "login ollie+2@smolproducts.com Email Password Login ● ● ● ● ● ● ● ● ● ● ● ● ● ●…" at bounding box center [544, 368] width 500 height 569
paste input "devisree+1re"
click at [264, 210] on div "login devisree+1re@smolproducts.com Email Password Login ● ● ● ● ● ● ● ● ● ● ● …" at bounding box center [544, 369] width 1089 height 622
click at [437, 291] on div "Login" at bounding box center [544, 292] width 407 height 30
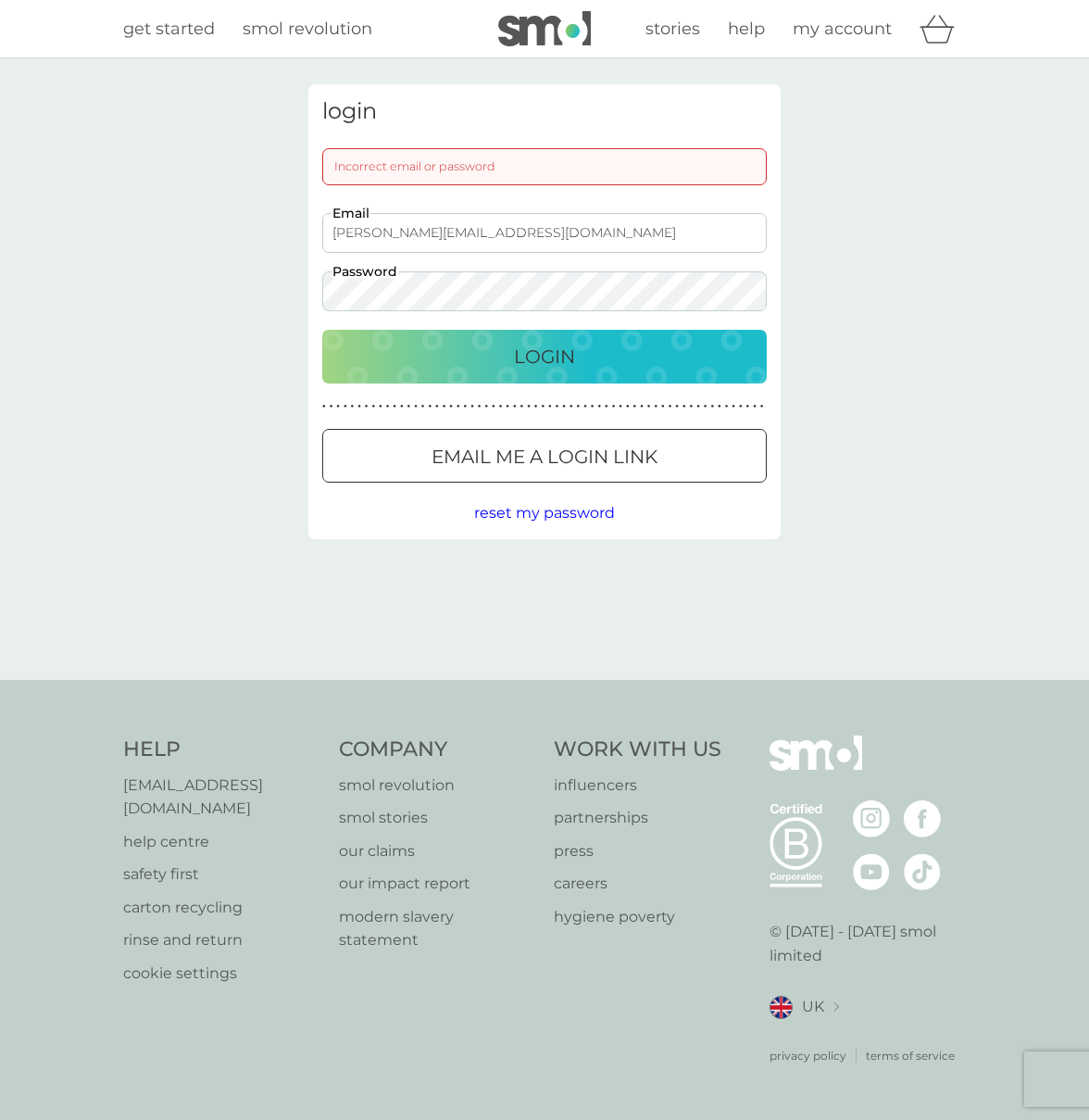
click at [313, 283] on div "login Incorrect email or password devisree+1re@smolproducts.com Email Password …" at bounding box center [544, 311] width 472 height 455
click at [642, 233] on input "devisree+1re@smolproducts.com" at bounding box center [544, 233] width 445 height 39
paste input "Test@123"
drag, startPoint x: 548, startPoint y: 228, endPoint x: 621, endPoint y: 229, distance: 73.0
click at [621, 229] on input "devisree+1re@smolproducts.com Test@123" at bounding box center [544, 233] width 445 height 39
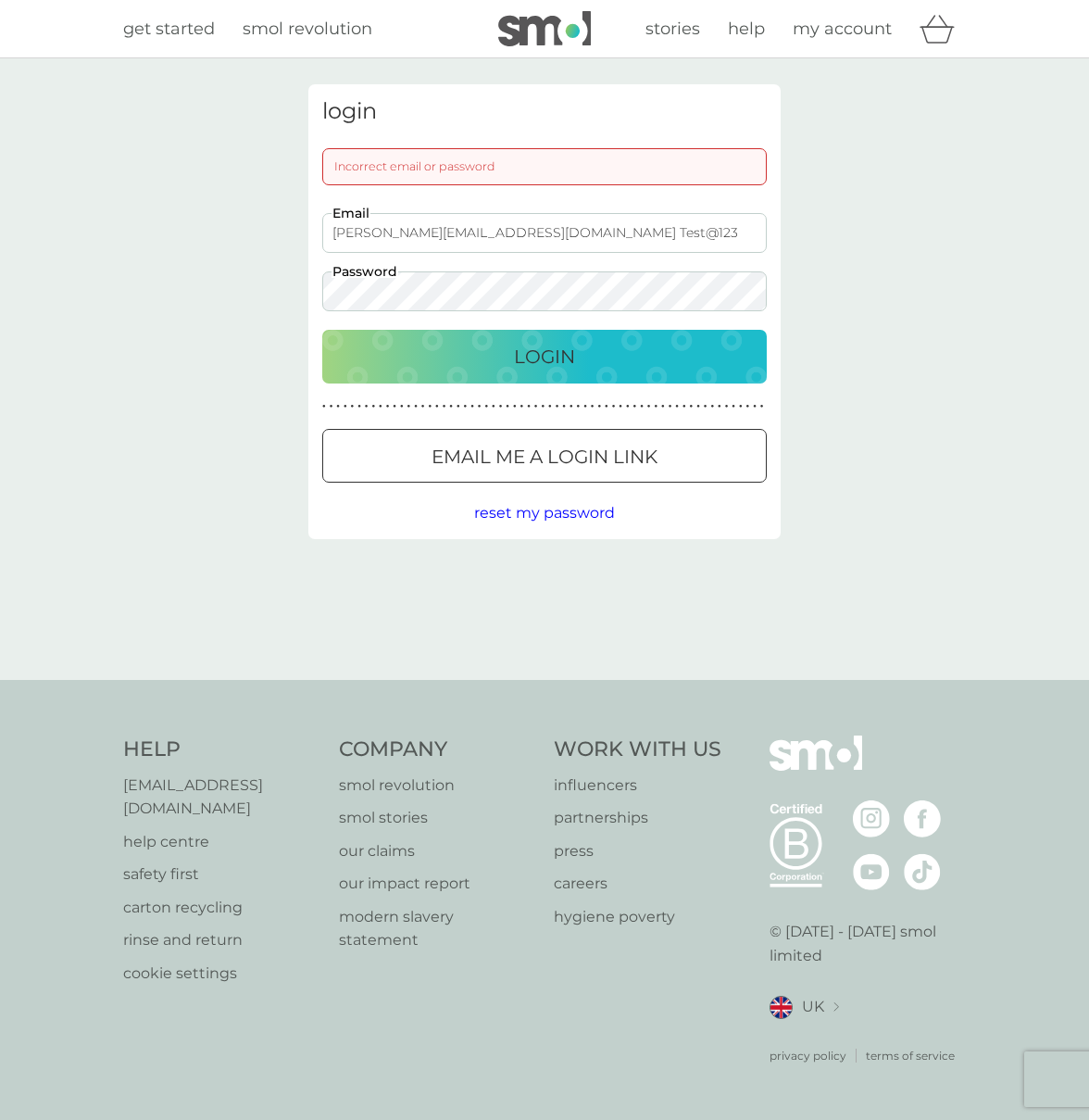
type input "devisree+1re@smolproducts.com"
click at [200, 270] on div "login Incorrect email or password devisree+1re@smolproducts.com Email Password …" at bounding box center [544, 369] width 1089 height 622
click at [405, 350] on div "Login" at bounding box center [544, 356] width 407 height 30
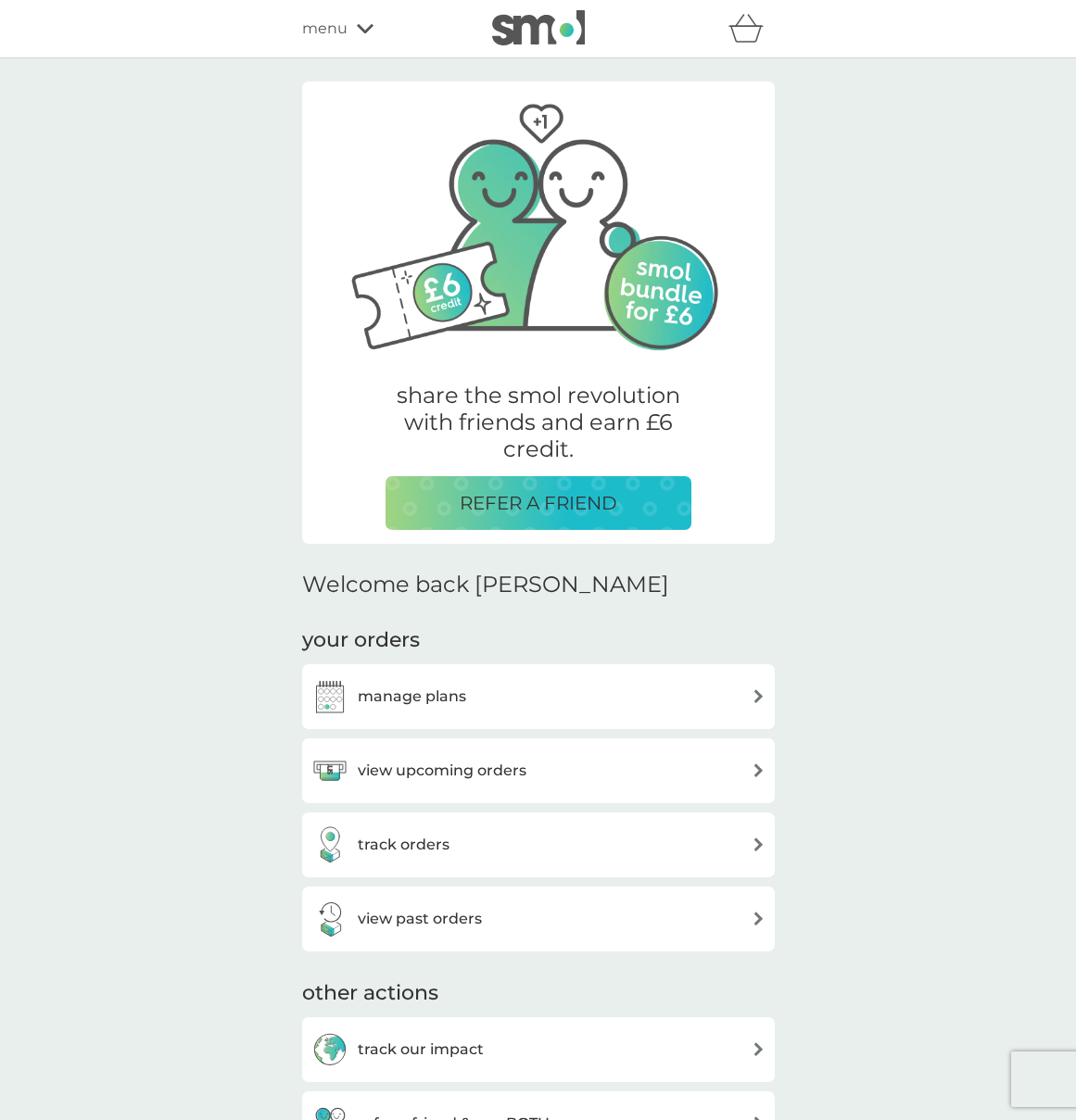
click at [342, 21] on span "menu" at bounding box center [325, 29] width 45 height 24
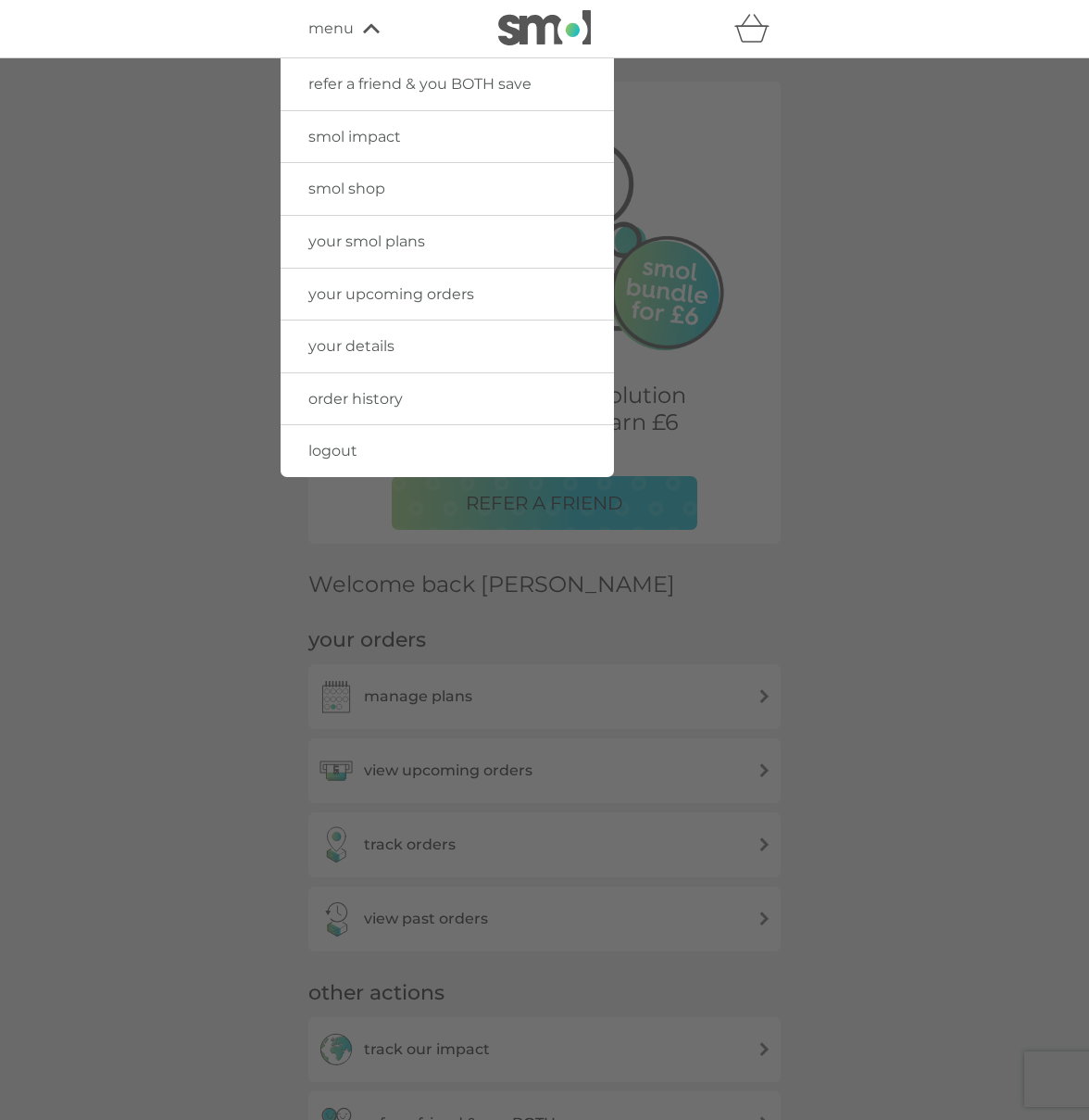
click at [358, 183] on span "smol shop" at bounding box center [347, 188] width 77 height 18
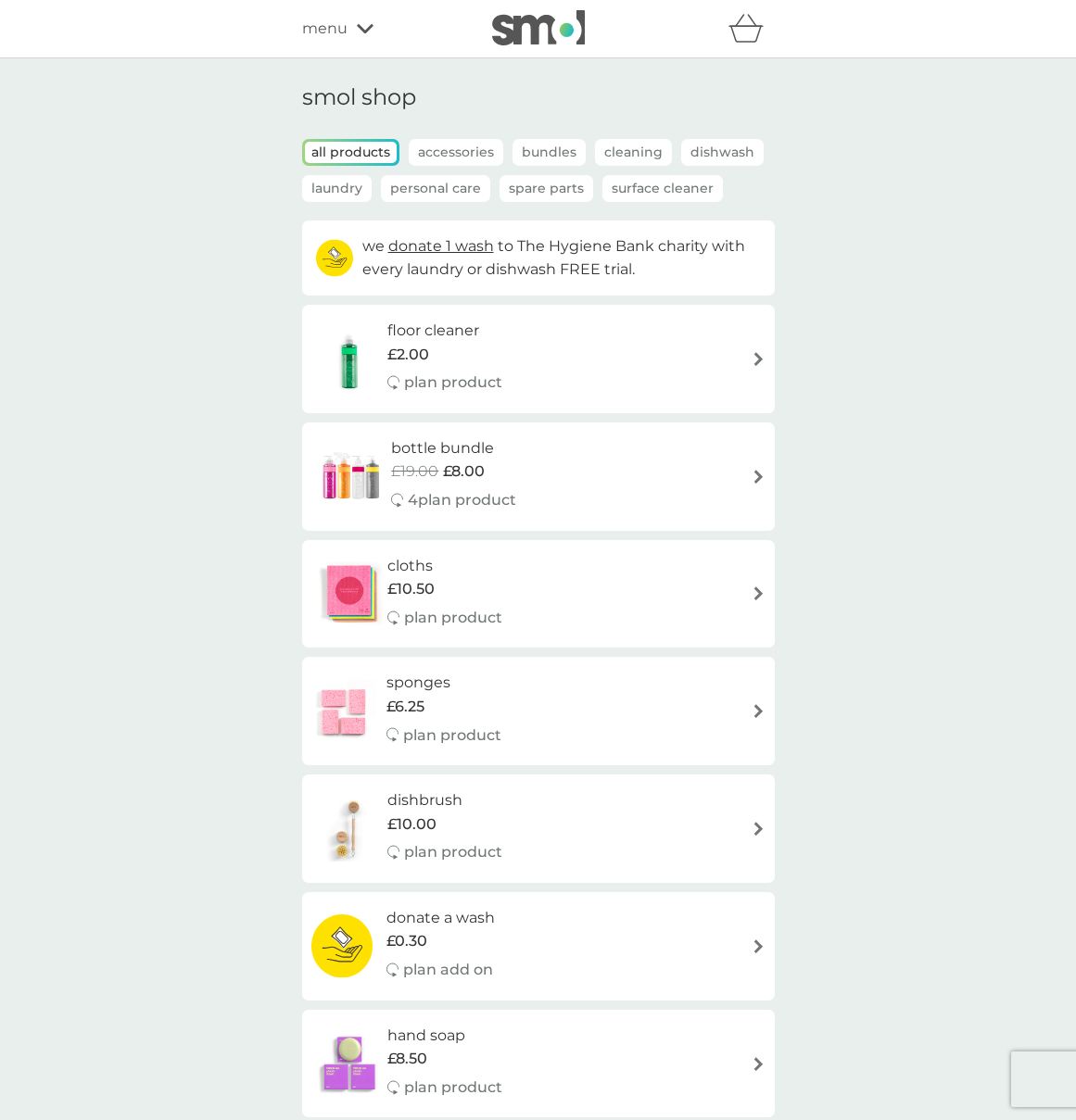
click at [348, 185] on p "Laundry" at bounding box center [337, 187] width 69 height 27
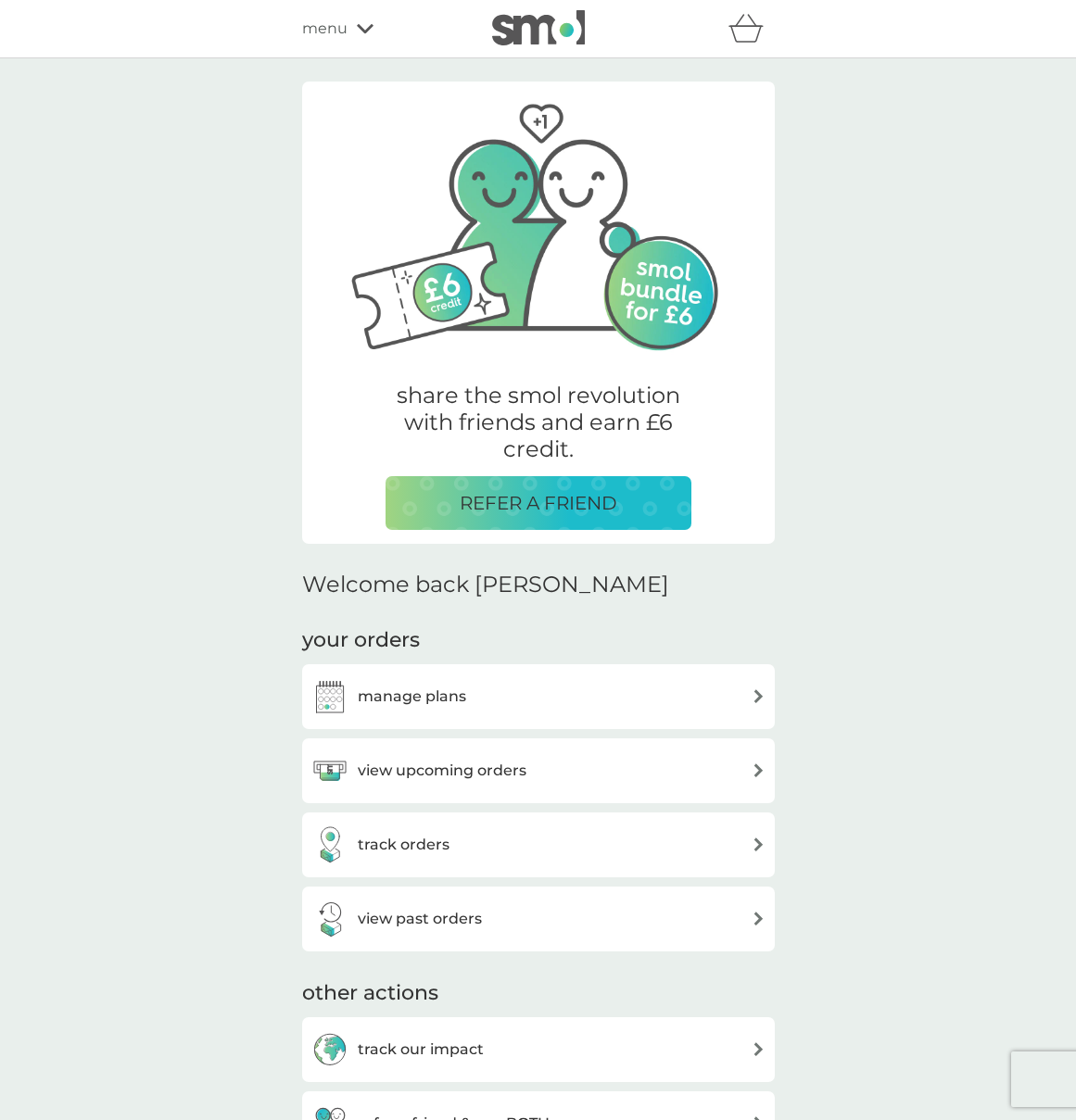
click at [335, 34] on span "menu" at bounding box center [325, 29] width 45 height 24
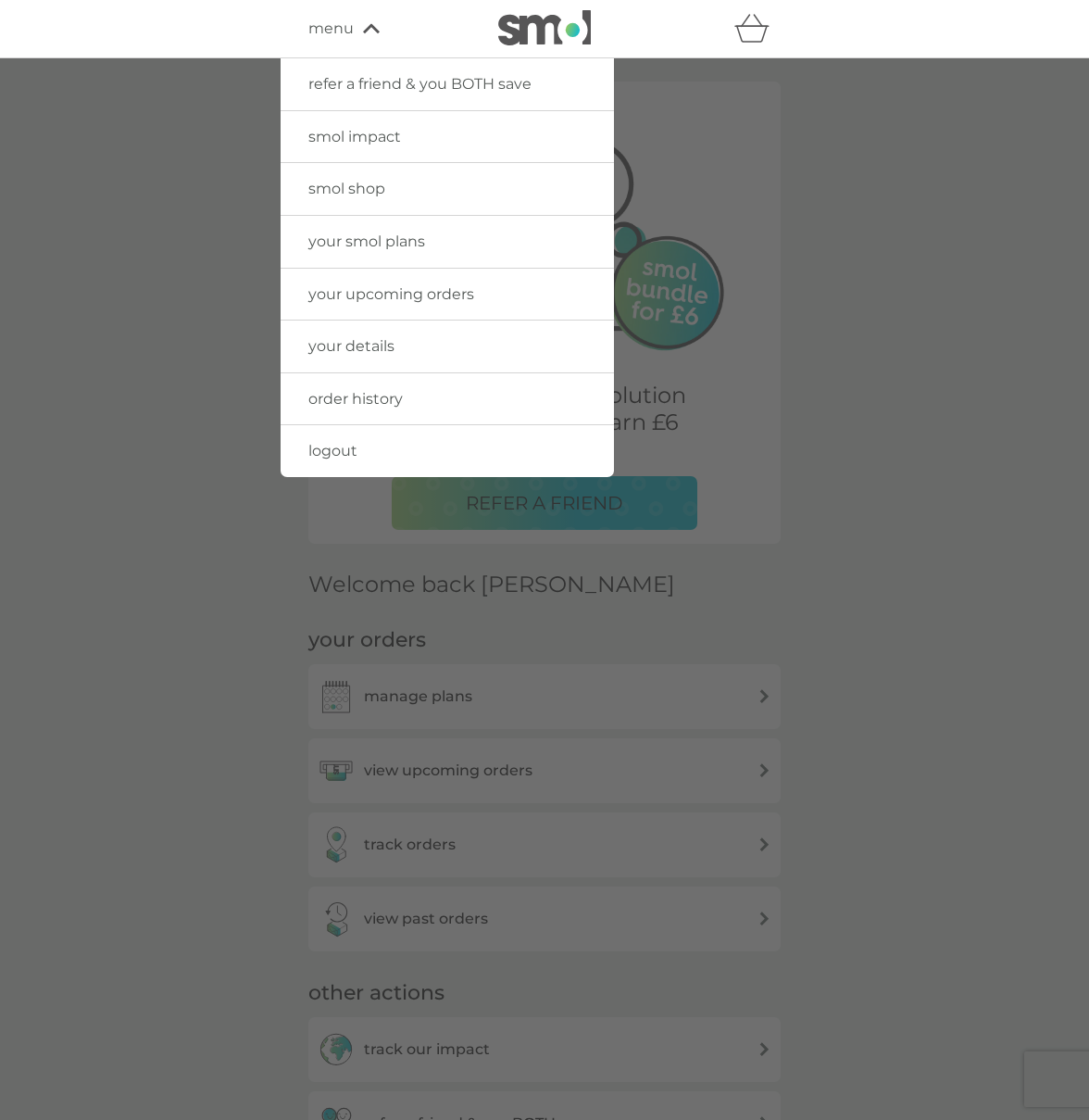
click at [359, 196] on span "smol shop" at bounding box center [347, 188] width 77 height 18
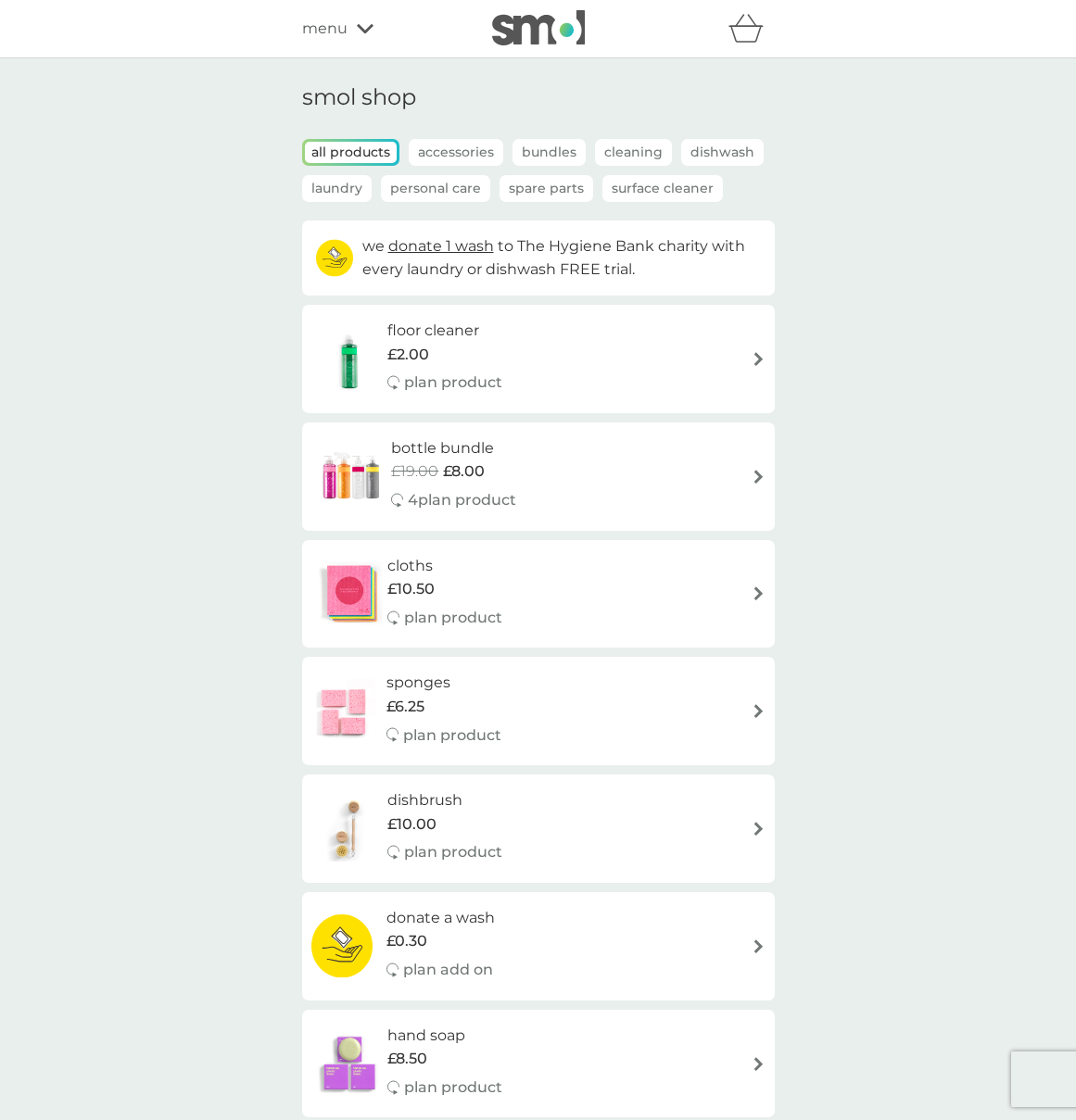
click at [344, 193] on p "Laundry" at bounding box center [337, 187] width 69 height 27
